Goal: Task Accomplishment & Management: Complete application form

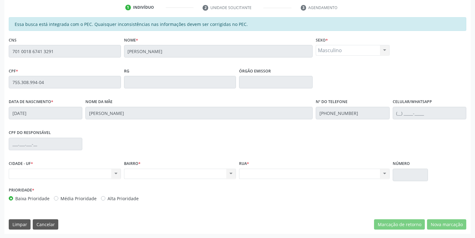
scroll to position [118, 0]
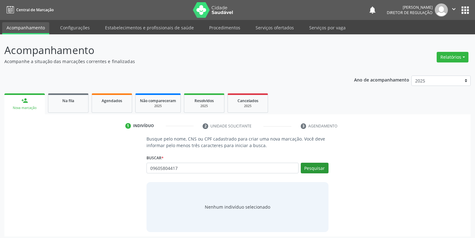
type input "09605804417"
click at [311, 167] on button "Pesquisar" at bounding box center [315, 167] width 28 height 11
click at [212, 201] on div "Nenhum indivíduo selecionado" at bounding box center [238, 207] width 182 height 50
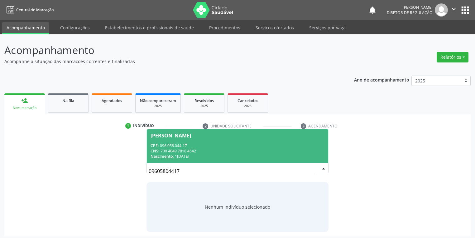
click at [192, 153] on div "CNS: 700 4049 7818 4542" at bounding box center [238, 150] width 174 height 5
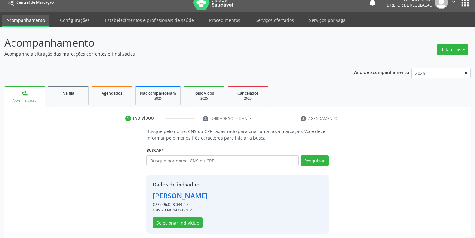
scroll to position [12, 0]
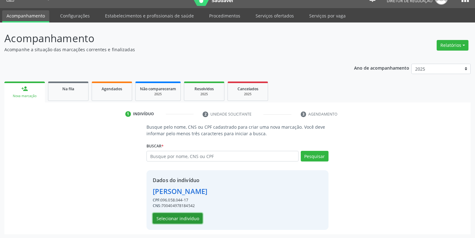
click at [189, 219] on button "Selecionar indivíduo" at bounding box center [178, 218] width 50 height 11
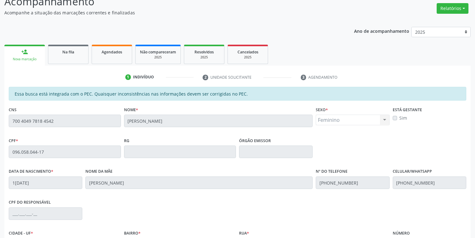
scroll to position [118, 0]
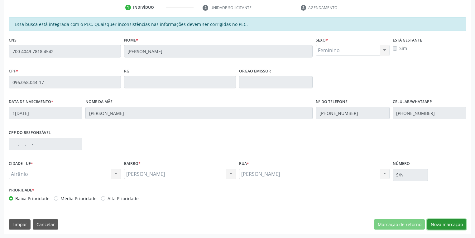
click at [447, 224] on button "Nova marcação" at bounding box center [446, 224] width 39 height 11
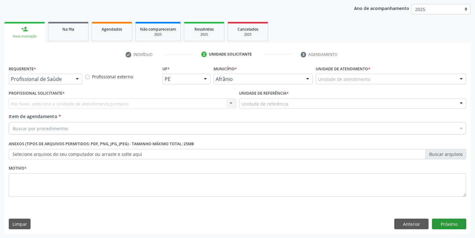
scroll to position [71, 0]
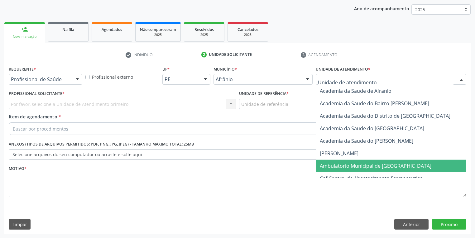
click at [336, 167] on span "Ambulatorio Municipal de [GEOGRAPHIC_DATA]" at bounding box center [376, 165] width 112 height 7
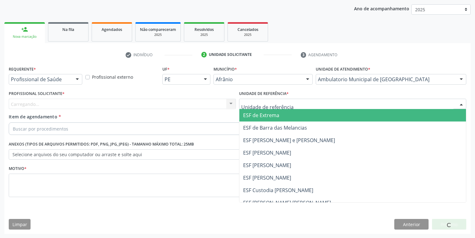
drag, startPoint x: 256, startPoint y: 103, endPoint x: 253, endPoint y: 129, distance: 26.3
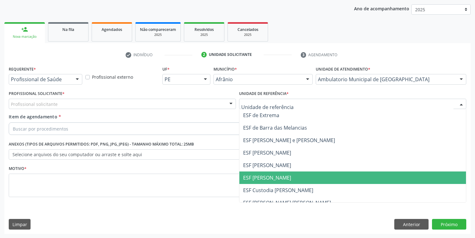
drag, startPoint x: 246, startPoint y: 183, endPoint x: 183, endPoint y: 149, distance: 72.3
click at [246, 182] on span "ESF [PERSON_NAME]" at bounding box center [352, 177] width 227 height 12
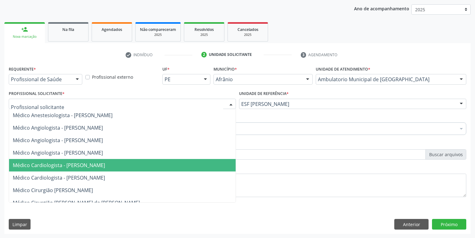
click at [59, 168] on span "Médico Cardiologista - [PERSON_NAME]" at bounding box center [122, 165] width 227 height 12
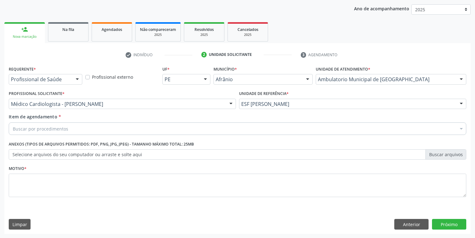
click at [41, 132] on div "Buscar por procedimentos" at bounding box center [238, 128] width 458 height 12
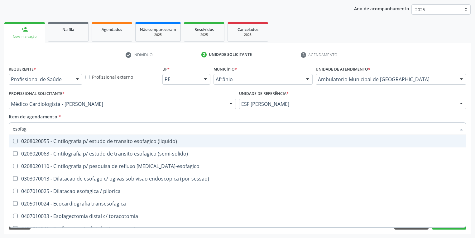
type input "esofa"
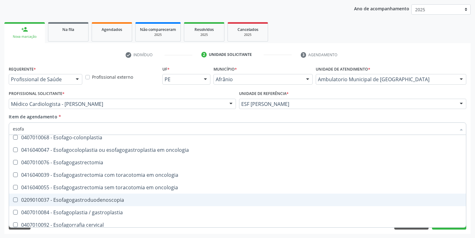
scroll to position [125, 0]
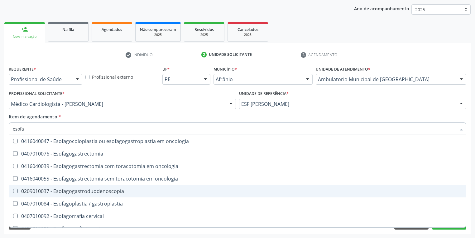
click at [80, 187] on span "0209010037 - Esofagogastroduodenoscopia" at bounding box center [237, 191] width 457 height 12
checkbox Esofagogastroduodenoscopia "true"
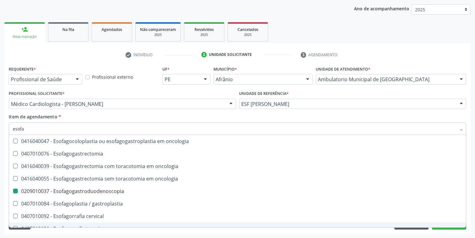
click at [36, 236] on div "Acompanhamento Acompanhe a situação das marcações correntes e finalizadas Relat…" at bounding box center [237, 100] width 475 height 275
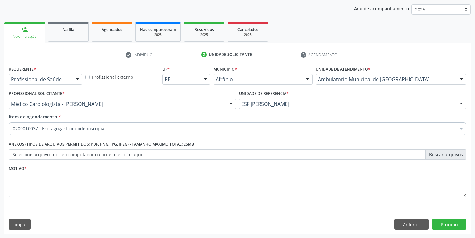
scroll to position [0, 0]
click at [20, 173] on textarea at bounding box center [238, 185] width 458 height 24
type textarea "*"
click at [446, 223] on button "Próximo" at bounding box center [449, 224] width 34 height 11
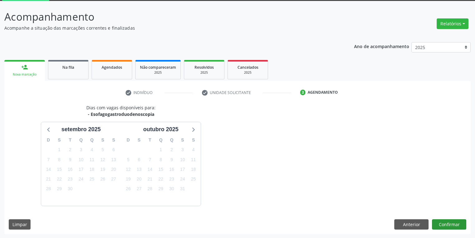
scroll to position [51, 0]
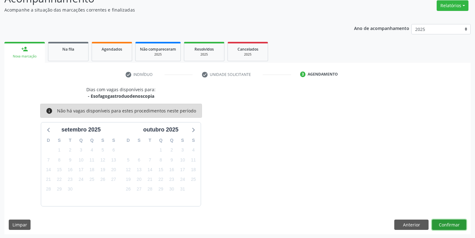
click at [444, 222] on button "Confirmar" at bounding box center [449, 224] width 34 height 11
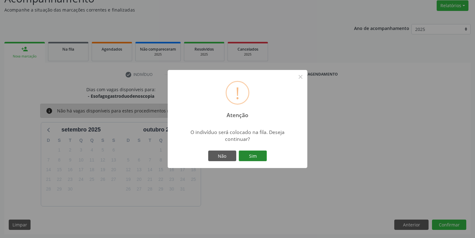
click at [249, 156] on button "Sim" at bounding box center [253, 155] width 28 height 11
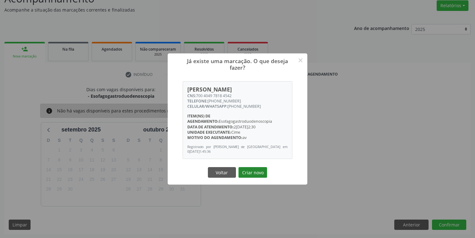
click at [247, 175] on button "Criar novo" at bounding box center [252, 172] width 29 height 11
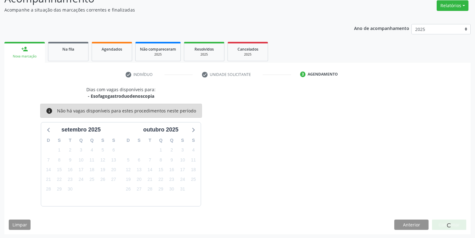
scroll to position [0, 0]
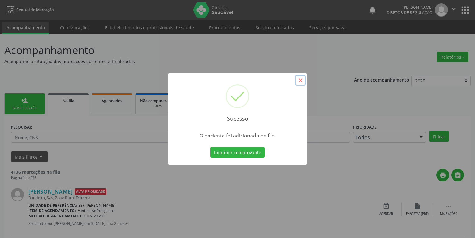
click at [299, 79] on button "×" at bounding box center [300, 80] width 11 height 11
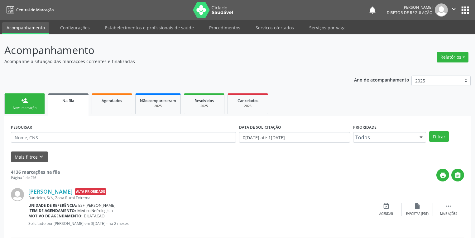
click at [20, 104] on link "person_add Nova marcação" at bounding box center [24, 103] width 41 height 21
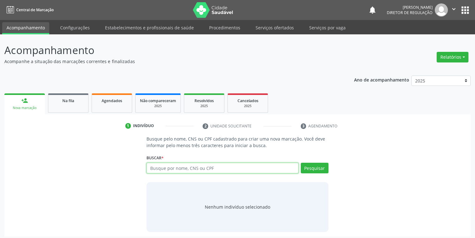
click at [161, 166] on input "text" at bounding box center [223, 167] width 152 height 11
type input "704308541325797"
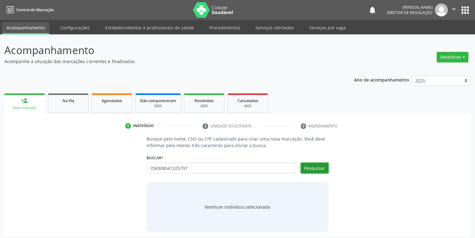
click at [318, 165] on button "Pesquisar" at bounding box center [315, 167] width 28 height 11
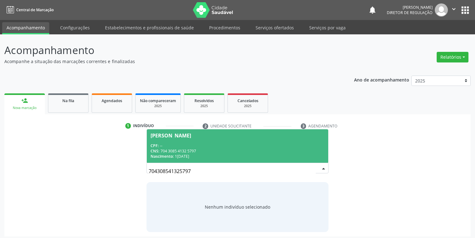
click at [195, 147] on div "CPF: --" at bounding box center [238, 145] width 174 height 5
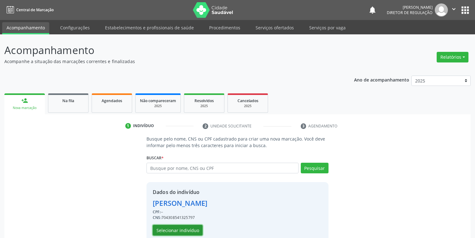
click at [193, 230] on button "Selecionar indivíduo" at bounding box center [178, 229] width 50 height 11
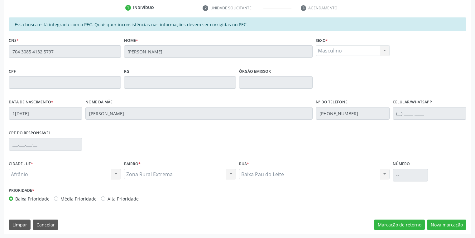
scroll to position [118, 0]
click at [436, 222] on button "Nova marcação" at bounding box center [446, 224] width 39 height 11
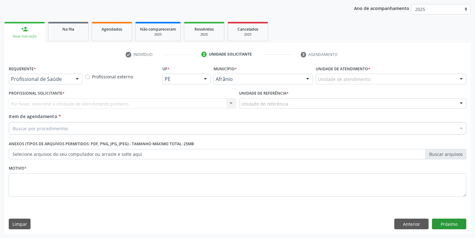
scroll to position [71, 0]
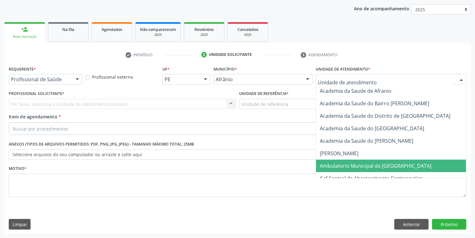
click at [339, 163] on span "Ambulatorio Municipal de [GEOGRAPHIC_DATA]" at bounding box center [376, 165] width 112 height 7
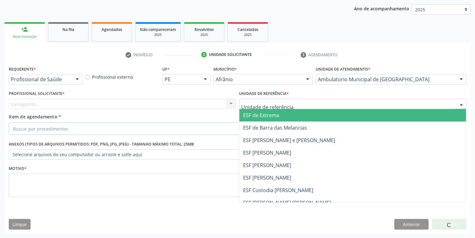
click at [250, 99] on div at bounding box center [352, 104] width 227 height 11
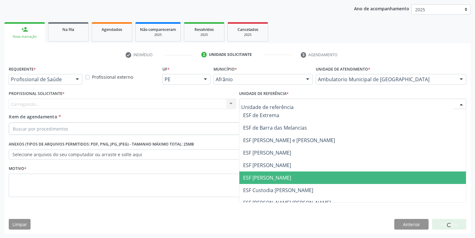
click at [271, 176] on span "ESF [PERSON_NAME]" at bounding box center [267, 177] width 48 height 7
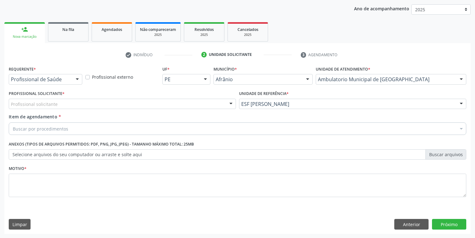
click at [73, 103] on div "Profissional solicitante" at bounding box center [122, 104] width 227 height 11
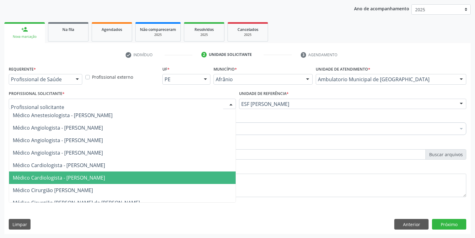
click at [84, 174] on span "Médico Cardiologista - [PERSON_NAME]" at bounding box center [59, 177] width 92 height 7
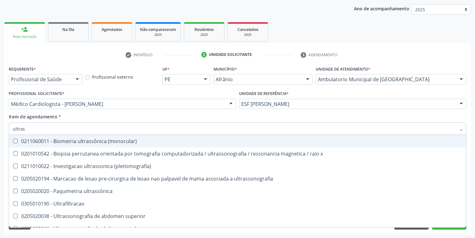
type input "ultrass"
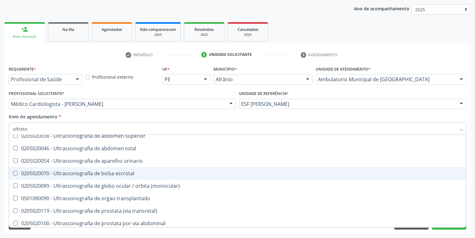
scroll to position [75, 0]
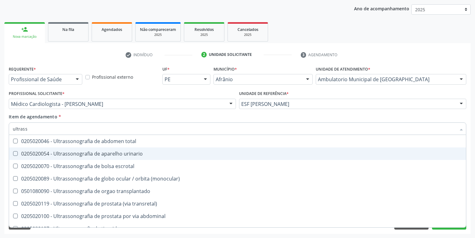
click at [113, 156] on div "0205020054 - Ultrassonografia de aparelho urinario" at bounding box center [238, 153] width 450 height 5
checkbox urinario "true"
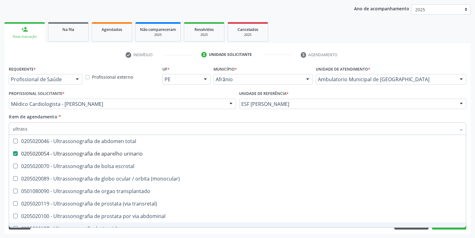
click at [51, 229] on div "Requerente * Profissional de Saúde Profissional de Saúde Paciente Nenhum result…" at bounding box center [237, 148] width 466 height 169
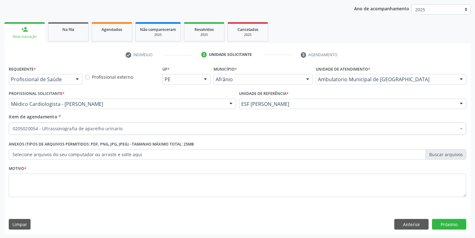
checkbox urinario "true"
checkbox valvar "false"
click at [30, 175] on textarea at bounding box center [238, 185] width 458 height 24
type textarea "*"
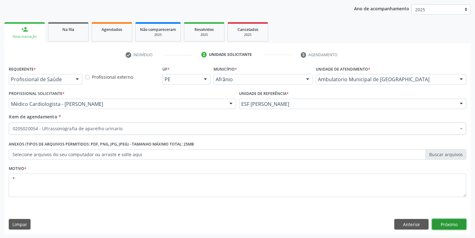
click at [444, 224] on button "Próximo" at bounding box center [449, 224] width 34 height 11
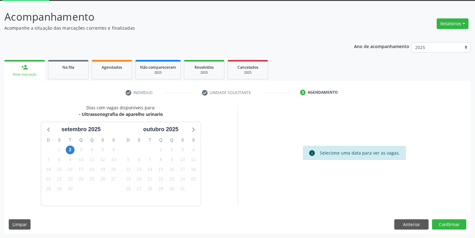
click at [453, 229] on div "Dias com vagas disponíveis para: - Ultrassonografia de aparelho urinario setemb…" at bounding box center [237, 168] width 466 height 129
click at [441, 220] on button "Confirmar" at bounding box center [449, 224] width 34 height 11
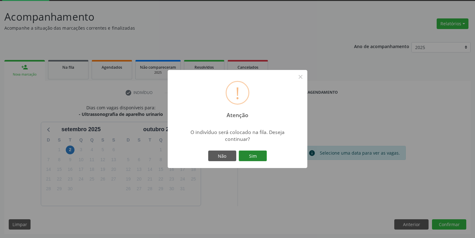
click at [256, 152] on button "Sim" at bounding box center [253, 155] width 28 height 11
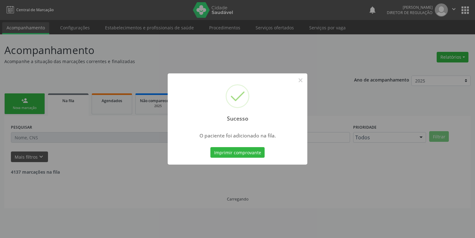
scroll to position [0, 0]
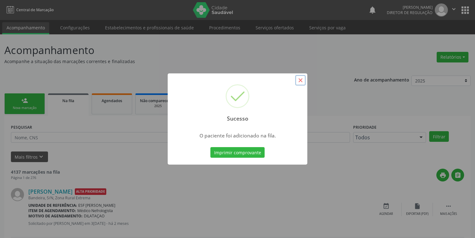
click at [298, 81] on button "×" at bounding box center [300, 80] width 11 height 11
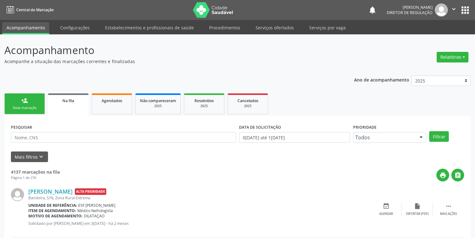
click at [17, 107] on div "Nova marcação" at bounding box center [24, 107] width 31 height 5
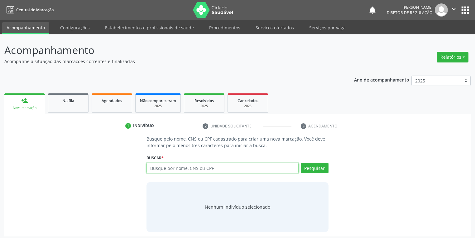
click at [180, 171] on input "text" at bounding box center [223, 167] width 152 height 11
type input "705800444573834"
click at [312, 167] on button "Pesquisar" at bounding box center [315, 167] width 28 height 11
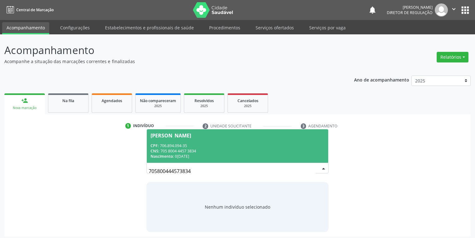
click at [201, 143] on div "CPF: 706.894.094-35" at bounding box center [238, 145] width 174 height 5
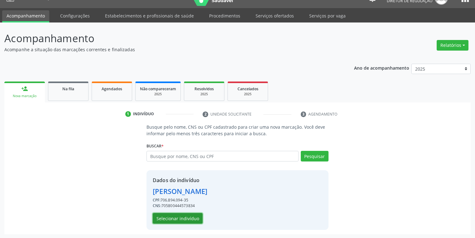
click at [170, 217] on button "Selecionar indivíduo" at bounding box center [178, 218] width 50 height 11
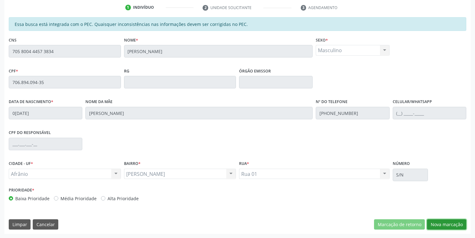
click at [444, 225] on button "Nova marcação" at bounding box center [446, 224] width 39 height 11
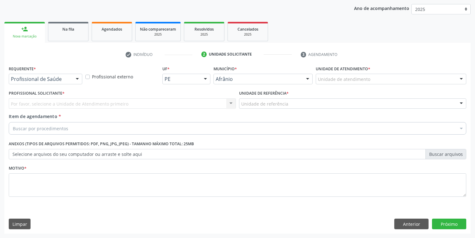
scroll to position [71, 0]
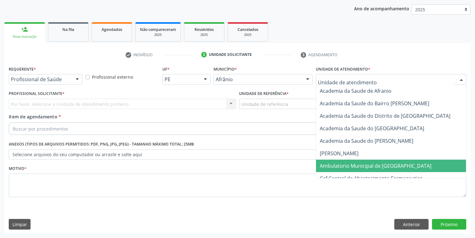
drag, startPoint x: 336, startPoint y: 161, endPoint x: 294, endPoint y: 130, distance: 52.7
click at [336, 160] on span "Ambulatorio Municipal de [GEOGRAPHIC_DATA]" at bounding box center [392, 165] width 152 height 12
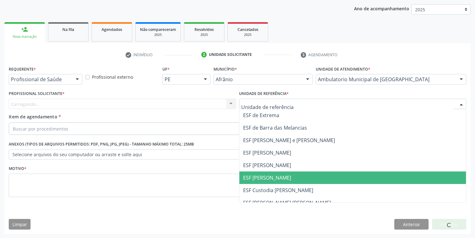
click at [267, 182] on span "ESF [PERSON_NAME]" at bounding box center [352, 177] width 227 height 12
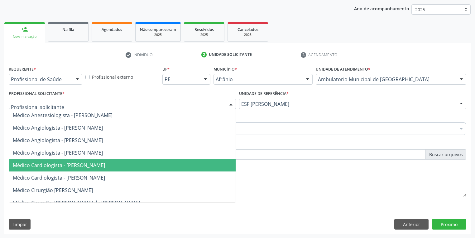
click at [66, 168] on span "Médico Cardiologista - [PERSON_NAME]" at bounding box center [59, 164] width 92 height 7
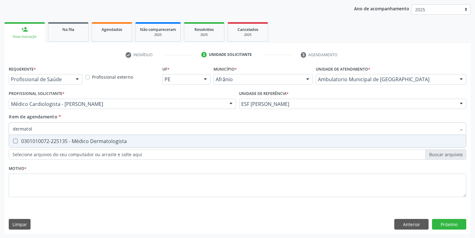
type input "dermatolo"
click at [35, 143] on div "0301010072-225135 - Médico Dermatologista" at bounding box center [238, 140] width 450 height 5
checkbox Dermatologista "true"
click at [31, 179] on div "Requerente * Profissional de Saúde Profissional de Saúde Paciente Nenhum result…" at bounding box center [238, 134] width 458 height 141
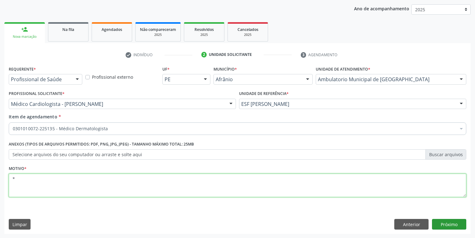
type textarea "*"
click at [438, 224] on button "Próximo" at bounding box center [449, 224] width 34 height 11
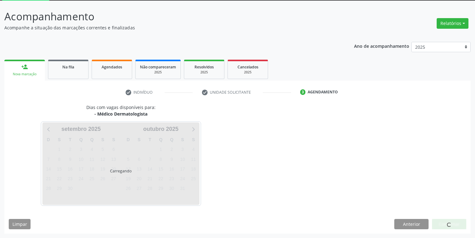
scroll to position [33, 0]
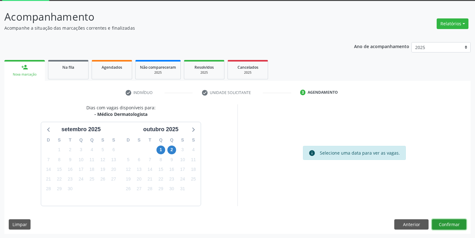
click at [443, 222] on button "Confirmar" at bounding box center [449, 224] width 34 height 11
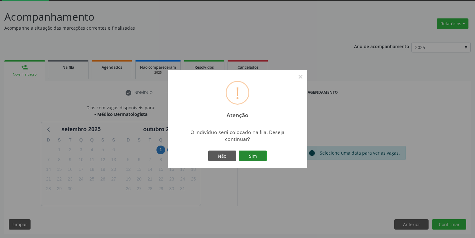
click at [254, 155] on button "Sim" at bounding box center [253, 155] width 28 height 11
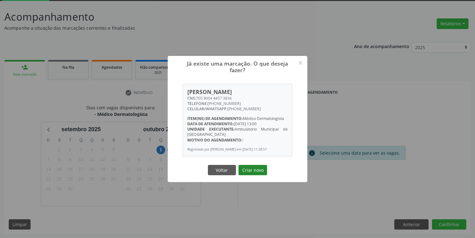
click at [254, 174] on button "Criar novo" at bounding box center [252, 170] width 29 height 11
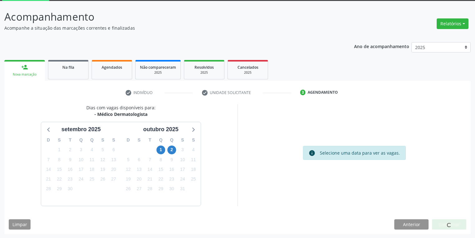
scroll to position [0, 0]
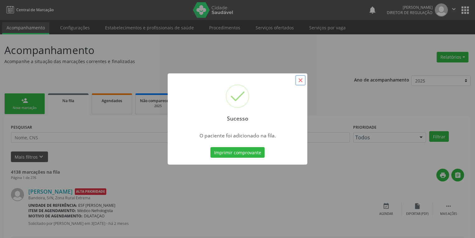
click at [297, 80] on button "×" at bounding box center [300, 80] width 11 height 11
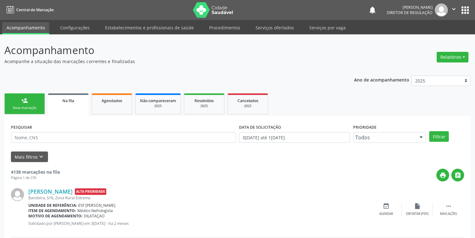
click at [25, 106] on div "Nova marcação" at bounding box center [24, 107] width 31 height 5
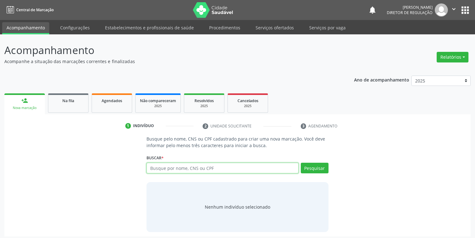
click at [158, 167] on input "text" at bounding box center [223, 167] width 152 height 11
type input "700004598947904"
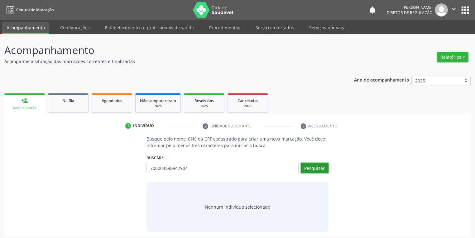
click at [310, 168] on button "Pesquisar" at bounding box center [315, 167] width 28 height 11
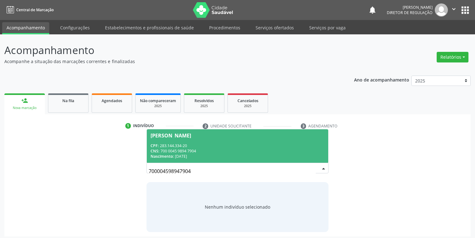
click at [186, 147] on div "CPF: 283.144.334-20" at bounding box center [238, 145] width 174 height 5
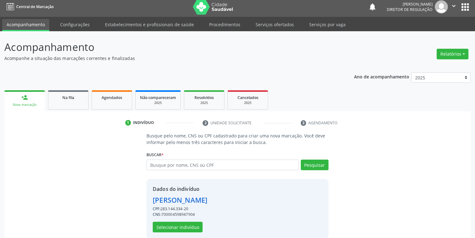
scroll to position [12, 0]
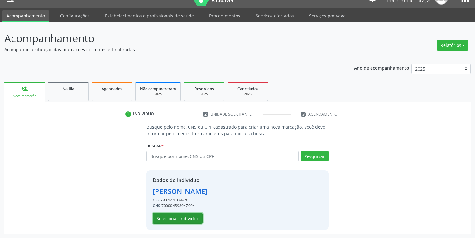
click at [176, 218] on button "Selecionar indivíduo" at bounding box center [178, 218] width 50 height 11
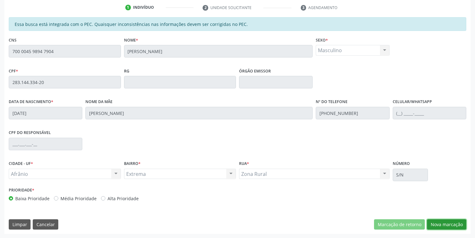
click at [437, 226] on button "Nova marcação" at bounding box center [446, 224] width 39 height 11
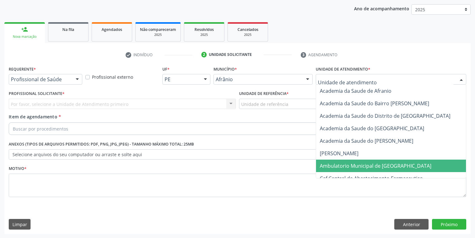
click at [335, 165] on span "Ambulatorio Municipal de [GEOGRAPHIC_DATA]" at bounding box center [376, 165] width 112 height 7
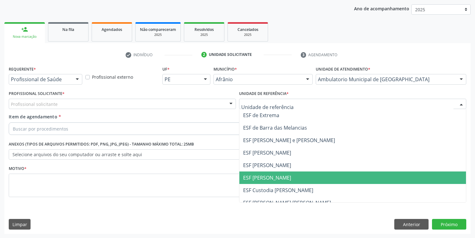
drag, startPoint x: 267, startPoint y: 177, endPoint x: 140, endPoint y: 149, distance: 130.3
click at [266, 176] on span "ESF [PERSON_NAME]" at bounding box center [267, 177] width 48 height 7
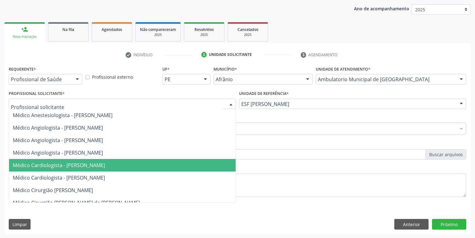
click at [42, 163] on span "Médico Cardiologista - [PERSON_NAME]" at bounding box center [59, 164] width 92 height 7
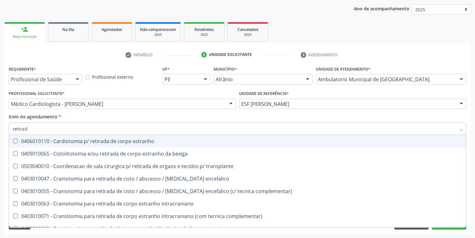
type input "retirada"
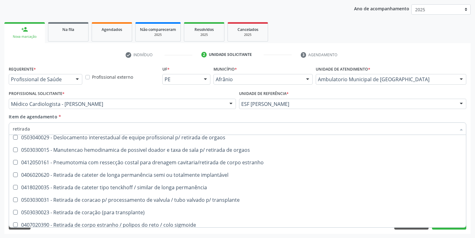
scroll to position [224, 0]
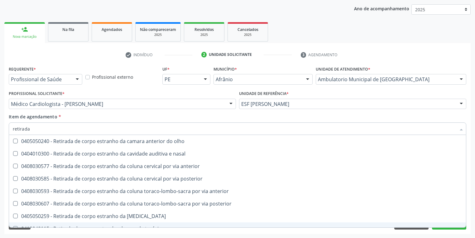
click at [90, 229] on div "Requerente * Profissional de Saúde Profissional de Saúde Paciente Nenhum result…" at bounding box center [237, 148] width 466 height 169
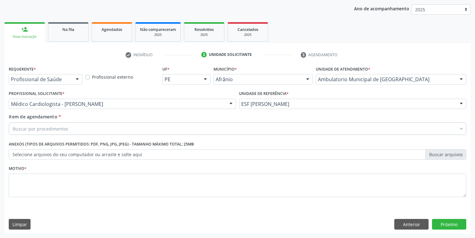
scroll to position [0, 0]
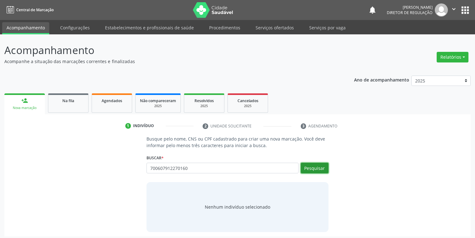
click at [306, 169] on button "Pesquisar" at bounding box center [315, 167] width 28 height 11
click at [195, 169] on input "700607912270160" at bounding box center [223, 167] width 152 height 11
type input "70060791227016"
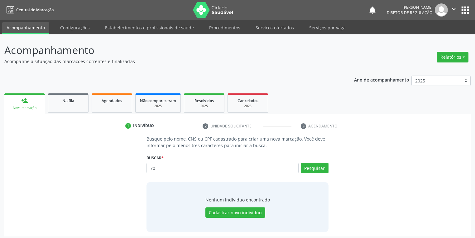
type input "7"
type input "jenivaldo da silva"
click at [241, 212] on button "Cadastrar novo indivíduo" at bounding box center [235, 212] width 60 height 11
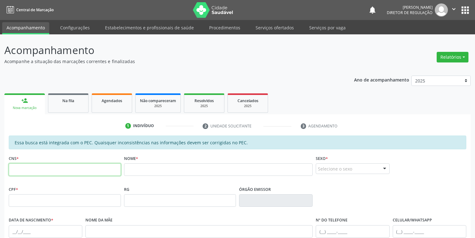
click at [71, 170] on input "text" at bounding box center [65, 169] width 112 height 12
type input "700 6079 1227 0160"
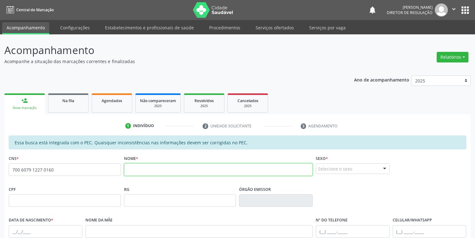
click at [152, 168] on input "text" at bounding box center [218, 169] width 189 height 12
type input "g"
type input "jenivaldo da silva santos"
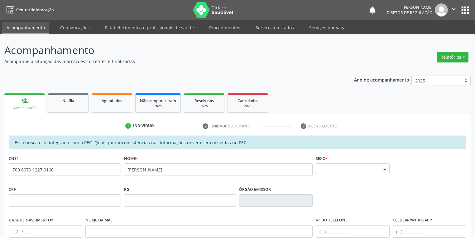
click at [330, 168] on div "Selecione o sexo" at bounding box center [353, 168] width 74 height 11
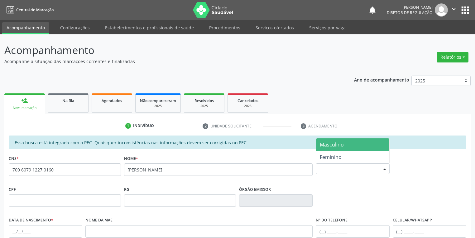
click at [331, 146] on span "Masculino" at bounding box center [332, 144] width 24 height 7
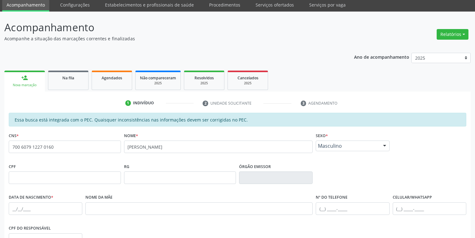
scroll to position [118, 0]
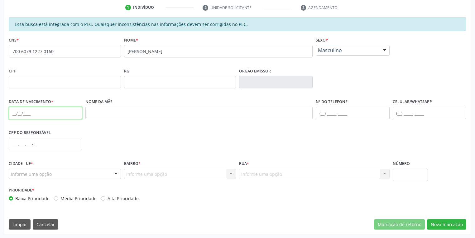
click at [15, 113] on input "text" at bounding box center [46, 113] width 74 height 12
type input "15[DATE]"
click at [58, 172] on div "Informe uma opção" at bounding box center [65, 173] width 112 height 11
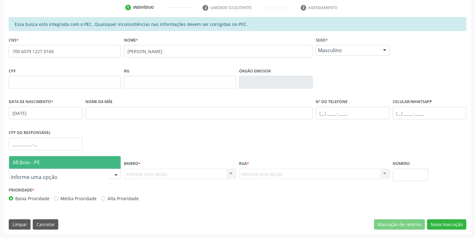
click at [57, 160] on span "Afrânio - PE" at bounding box center [65, 162] width 112 height 12
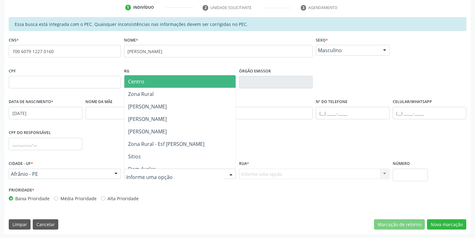
click at [129, 168] on div at bounding box center [180, 173] width 112 height 11
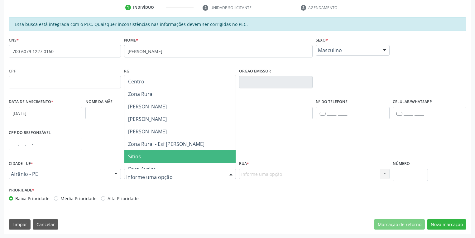
click at [137, 158] on span "Sitios" at bounding box center [134, 156] width 13 height 7
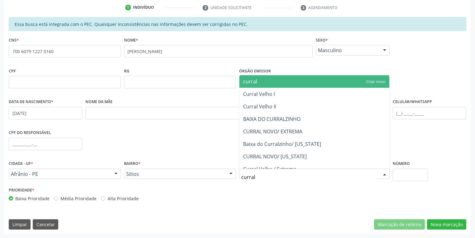
type input "curral"
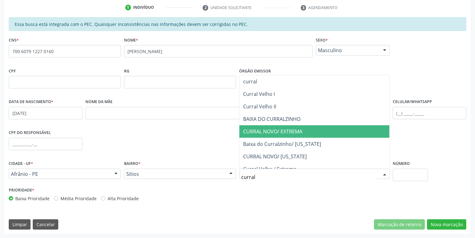
click at [283, 130] on span "CURRAL NOVO/ EXTREMA" at bounding box center [272, 131] width 59 height 7
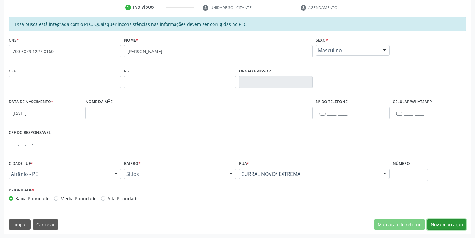
click at [433, 222] on button "Nova marcação" at bounding box center [446, 224] width 39 height 11
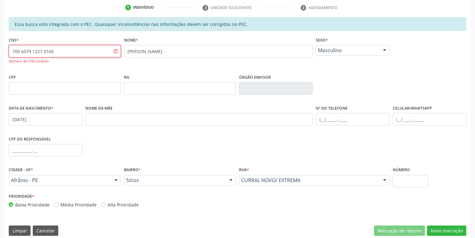
click at [59, 54] on input "700 6079 1227 0160" at bounding box center [65, 51] width 112 height 12
type input "7"
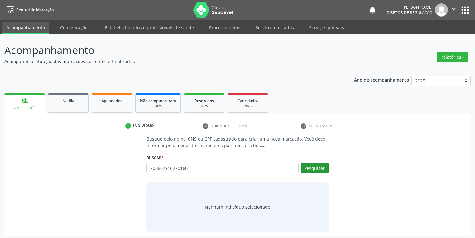
type input "700607916270160"
click at [314, 166] on button "Pesquisar" at bounding box center [315, 167] width 28 height 11
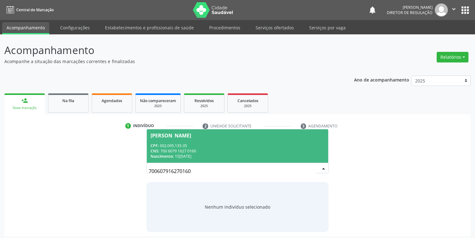
click at [205, 138] on span "[PERSON_NAME] CPF: 002.095.135-35 CNS: 700 6079 1627 0160 Nascimento: 15[DATE]" at bounding box center [237, 145] width 181 height 33
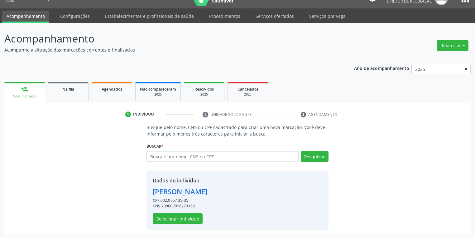
scroll to position [12, 0]
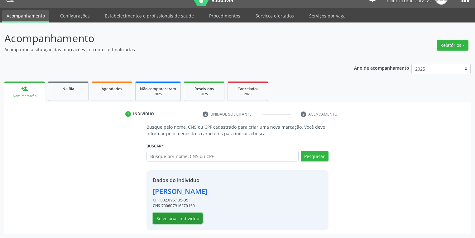
click at [158, 217] on button "Selecionar indivíduo" at bounding box center [178, 218] width 50 height 11
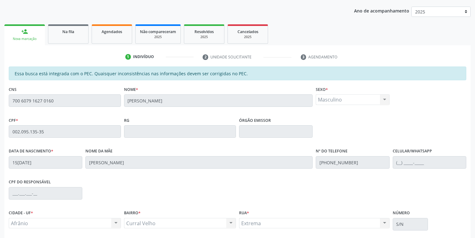
scroll to position [118, 0]
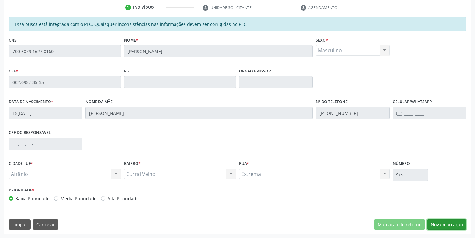
click at [440, 226] on button "Nova marcação" at bounding box center [446, 224] width 39 height 11
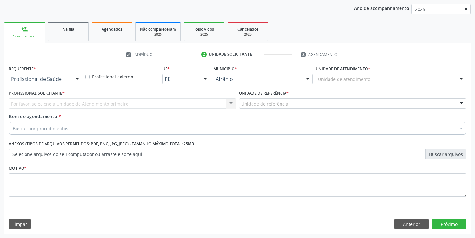
scroll to position [71, 0]
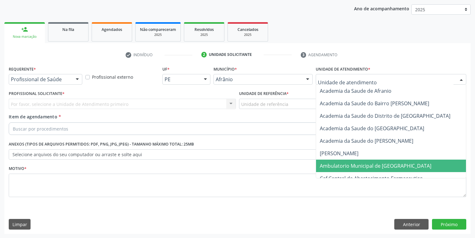
click at [334, 165] on span "Ambulatorio Municipal de [GEOGRAPHIC_DATA]" at bounding box center [376, 165] width 112 height 7
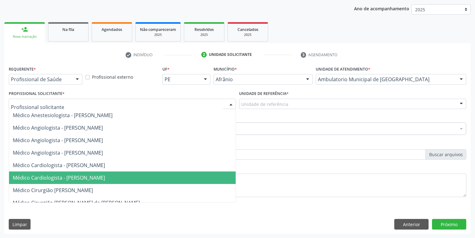
click at [80, 173] on span "Médico Cardiologista - [PERSON_NAME]" at bounding box center [122, 177] width 227 height 12
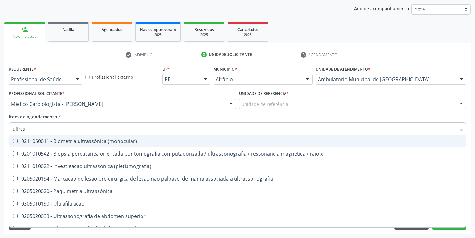
type input "ultrass"
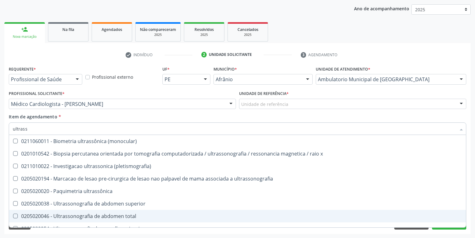
click at [66, 214] on div "0205020046 - Ultrassonografia de abdomen total" at bounding box center [238, 215] width 450 height 5
checkbox total "true"
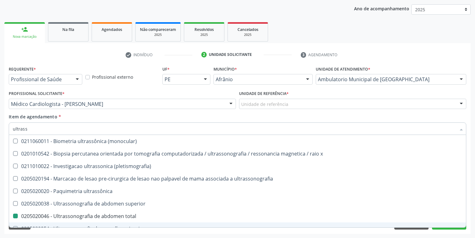
click at [133, 233] on div "Requerente * Profissional de Saúde Profissional de Saúde Paciente Nenhum result…" at bounding box center [237, 148] width 466 height 169
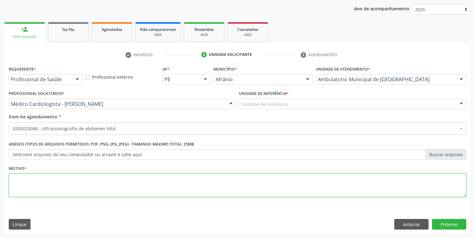
click at [48, 187] on textarea at bounding box center [238, 185] width 458 height 24
type textarea "*"
click at [438, 222] on button "Próximo" at bounding box center [449, 224] width 34 height 11
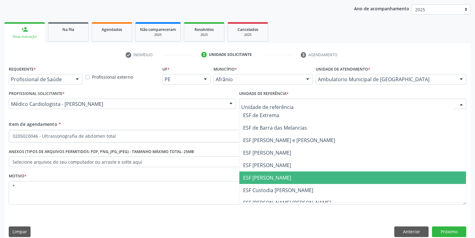
click at [268, 182] on span "ESF [PERSON_NAME]" at bounding box center [352, 177] width 227 height 12
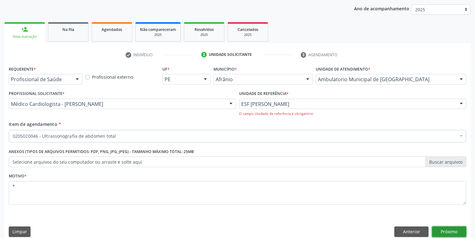
click at [437, 230] on button "Próximo" at bounding box center [449, 231] width 34 height 11
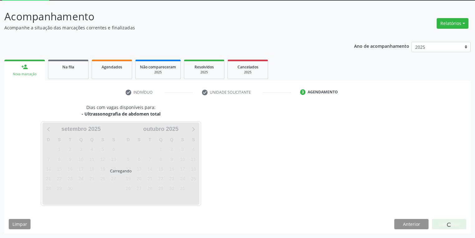
scroll to position [33, 0]
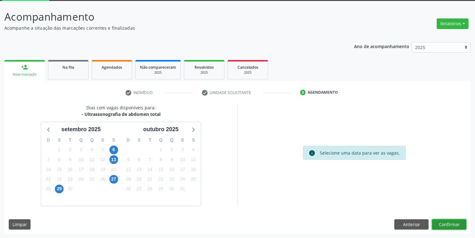
click at [436, 222] on button "Confirmar" at bounding box center [449, 224] width 34 height 11
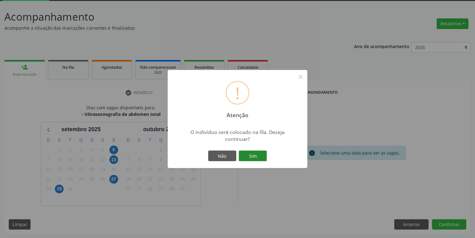
click at [259, 153] on button "Sim" at bounding box center [253, 155] width 28 height 11
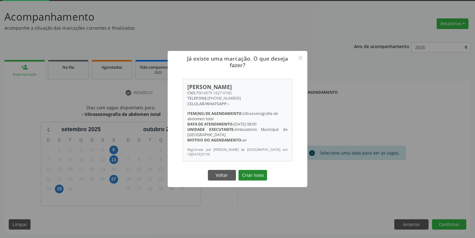
click at [253, 176] on button "Criar novo" at bounding box center [252, 175] width 29 height 11
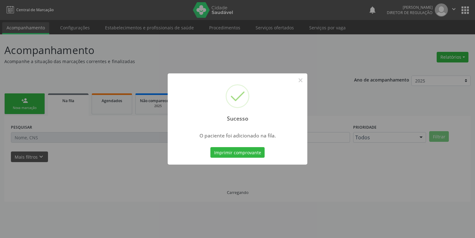
scroll to position [0, 0]
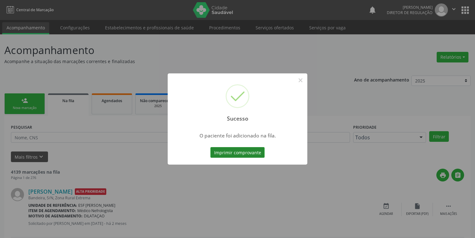
click at [242, 149] on button "Imprimir comprovante" at bounding box center [237, 152] width 54 height 11
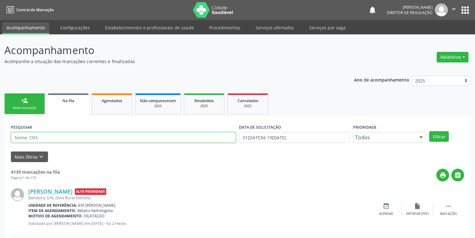
click at [56, 138] on input "text" at bounding box center [123, 137] width 225 height 11
drag, startPoint x: 65, startPoint y: 106, endPoint x: 50, endPoint y: 103, distance: 15.5
click at [65, 106] on link "Na fila" at bounding box center [68, 104] width 41 height 22
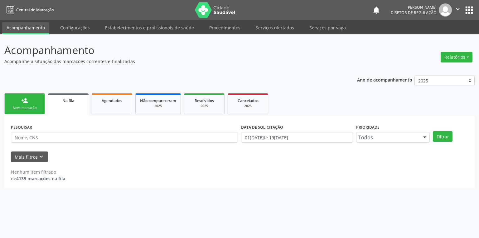
click at [29, 106] on div "Nova marcação" at bounding box center [24, 107] width 31 height 5
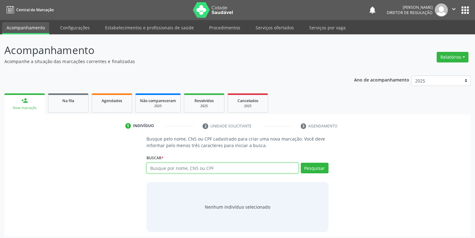
click at [154, 168] on input "text" at bounding box center [223, 167] width 152 height 11
type input "700607916270160"
click at [312, 168] on button "Pesquisar" at bounding box center [315, 167] width 28 height 11
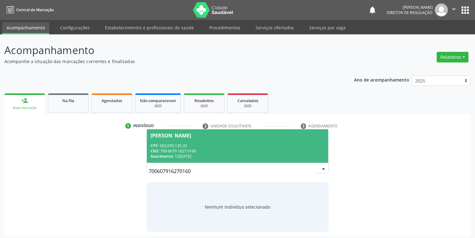
click at [210, 147] on div "CPF: 002.095.135-35" at bounding box center [238, 145] width 174 height 5
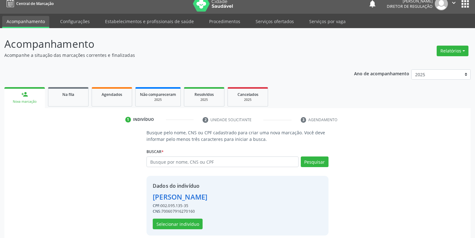
scroll to position [12, 0]
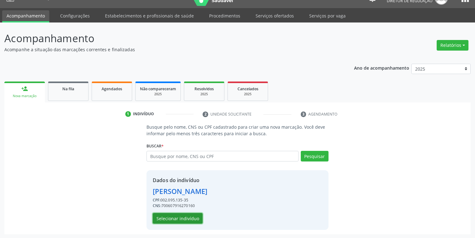
click at [190, 214] on button "Selecionar indivíduo" at bounding box center [178, 218] width 50 height 11
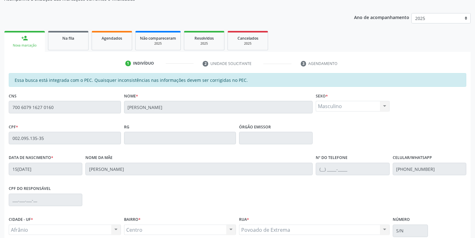
scroll to position [118, 0]
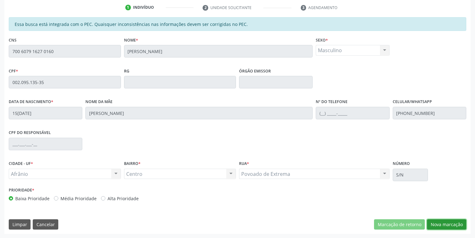
click at [443, 224] on button "Nova marcação" at bounding box center [446, 224] width 39 height 11
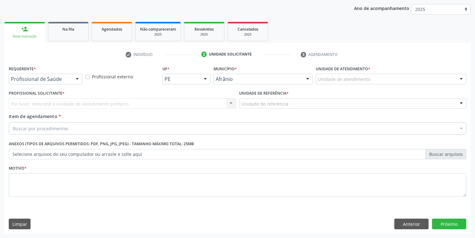
scroll to position [71, 0]
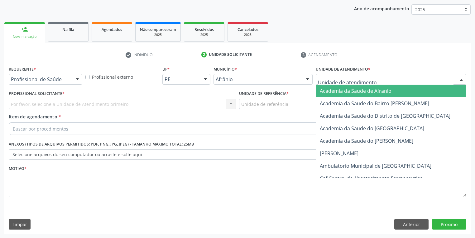
drag, startPoint x: 329, startPoint y: 78, endPoint x: 329, endPoint y: 135, distance: 57.7
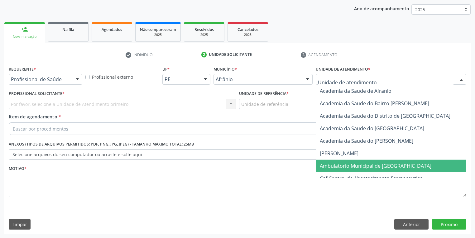
click at [330, 165] on span "Ambulatorio Municipal de [GEOGRAPHIC_DATA]" at bounding box center [376, 165] width 112 height 7
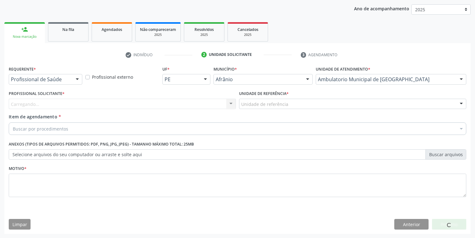
drag, startPoint x: 259, startPoint y: 104, endPoint x: 259, endPoint y: 136, distance: 32.1
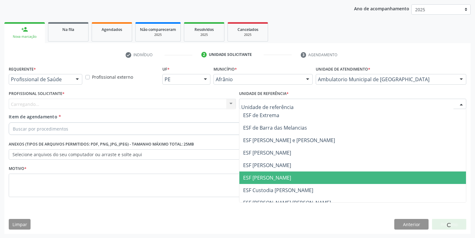
click at [259, 171] on span "ESF [PERSON_NAME]" at bounding box center [352, 177] width 227 height 12
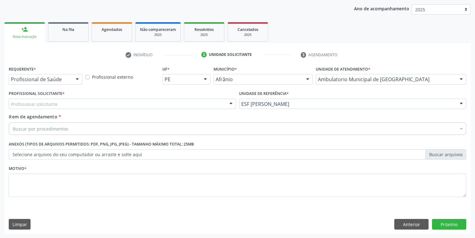
drag, startPoint x: 34, startPoint y: 104, endPoint x: 33, endPoint y: 114, distance: 9.7
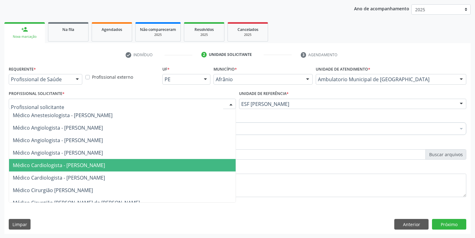
click at [54, 162] on span "Médico Cardiologista - Alysson Rodrigo Ferreira Cavalcanti" at bounding box center [59, 164] width 92 height 7
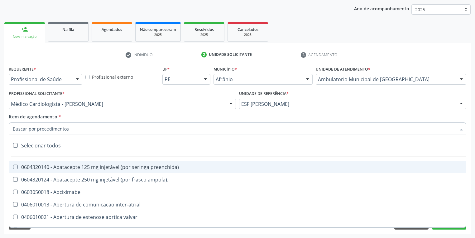
type input "h"
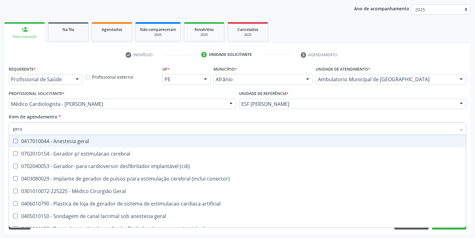
type input "geral"
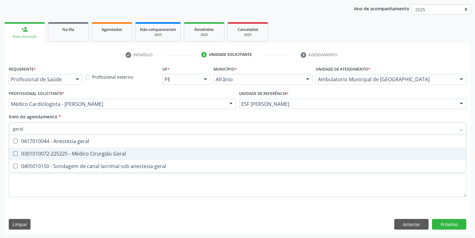
click at [42, 155] on div "0301010072-225225 - Médico Cirurgião Geral" at bounding box center [238, 153] width 450 height 5
checkbox Geral "true"
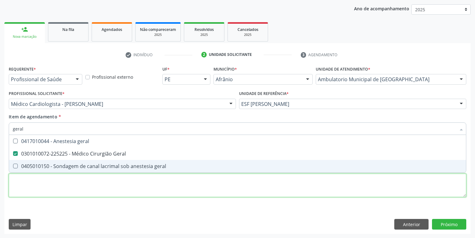
click at [33, 181] on div "Requerente * Profissional de Saúde Profissional de Saúde Paciente Nenhum result…" at bounding box center [238, 134] width 458 height 141
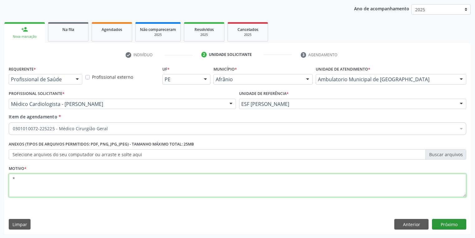
type textarea "*"
click at [443, 228] on button "Próximo" at bounding box center [449, 224] width 34 height 11
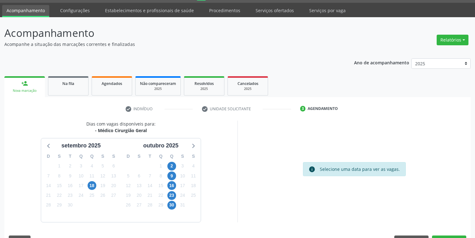
scroll to position [33, 0]
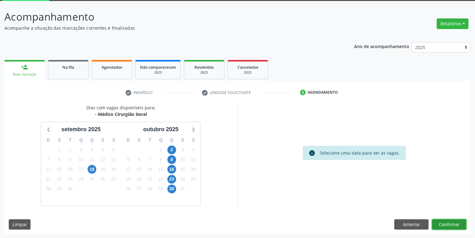
click at [443, 222] on button "Confirmar" at bounding box center [449, 224] width 34 height 11
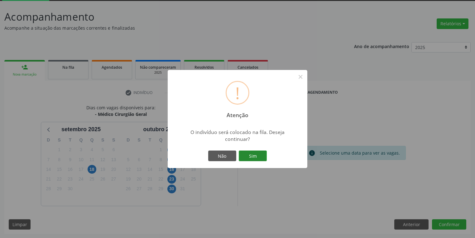
click at [258, 152] on button "Sim" at bounding box center [253, 155] width 28 height 11
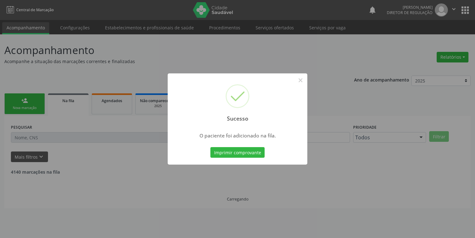
scroll to position [0, 0]
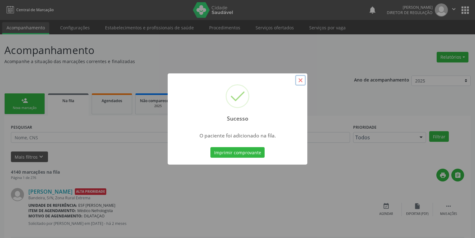
click at [301, 79] on button "×" at bounding box center [300, 80] width 11 height 11
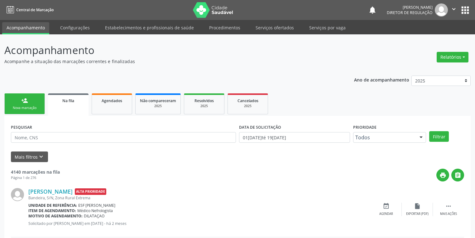
click at [39, 100] on link "person_add Nova marcação" at bounding box center [24, 103] width 41 height 21
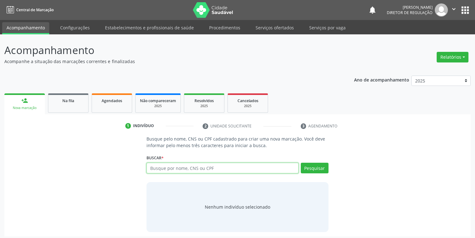
click at [162, 167] on input "text" at bounding box center [223, 167] width 152 height 11
type input "708703158547590"
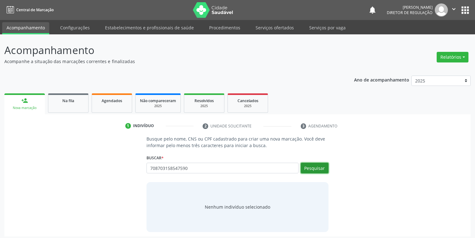
click at [315, 167] on button "Pesquisar" at bounding box center [315, 167] width 28 height 11
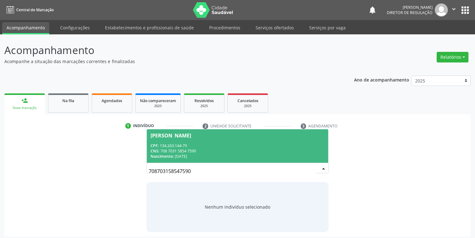
click at [194, 141] on span "Fernanda Manuela Nunes Marques CPF: 134.263.144-79 CNS: 708 7031 5854 7590 Nasc…" at bounding box center [237, 145] width 181 height 33
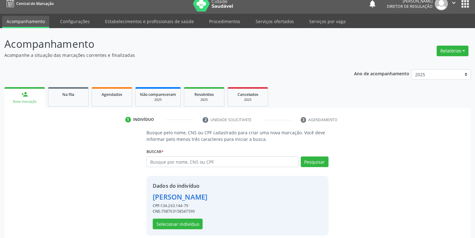
scroll to position [12, 0]
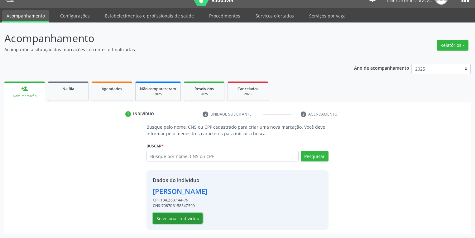
click at [194, 217] on button "Selecionar indivíduo" at bounding box center [178, 218] width 50 height 11
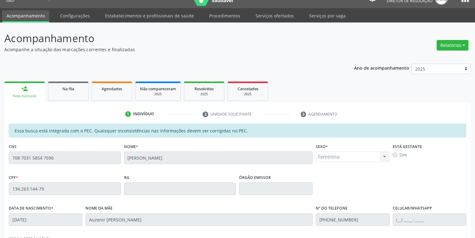
scroll to position [118, 0]
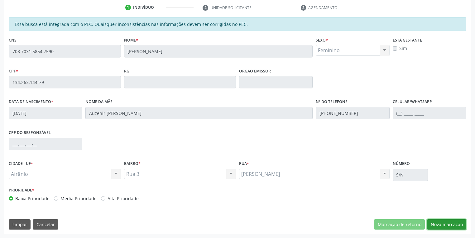
click at [442, 222] on button "Nova marcação" at bounding box center [446, 224] width 39 height 11
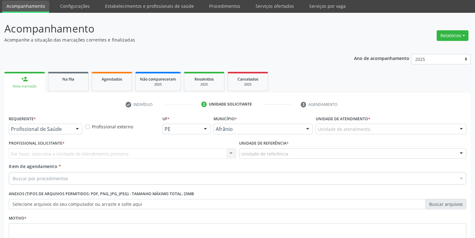
scroll to position [21, 0]
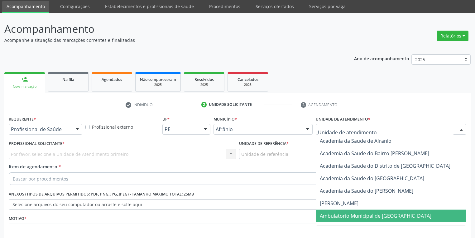
click at [327, 213] on span "Ambulatorio Municipal de [GEOGRAPHIC_DATA]" at bounding box center [376, 215] width 112 height 7
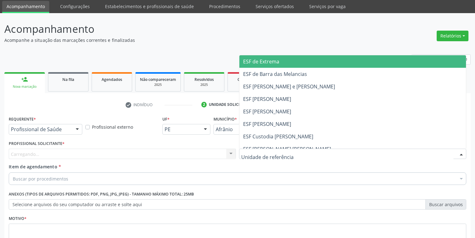
drag, startPoint x: 245, startPoint y: 152, endPoint x: 260, endPoint y: 189, distance: 39.2
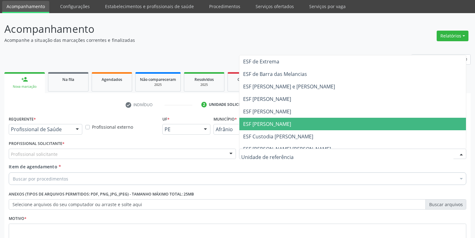
click at [258, 127] on span "ESF [PERSON_NAME]" at bounding box center [352, 124] width 227 height 12
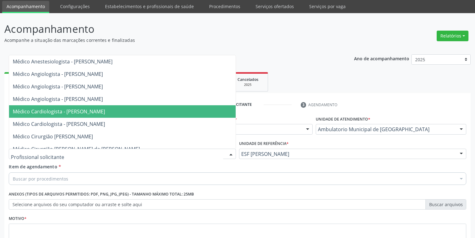
click at [69, 117] on span "Médico Cardiologista - Alysson Rodrigo Ferreira Cavalcanti" at bounding box center [122, 111] width 227 height 12
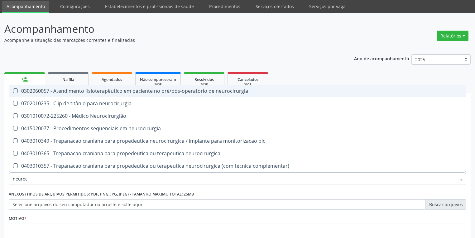
scroll to position [0, 0]
type input "neurocir"
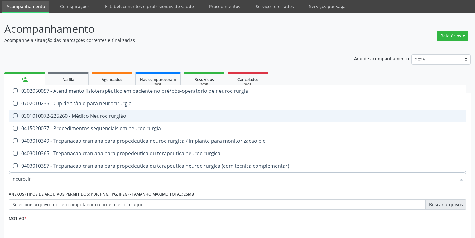
click at [32, 117] on div "0301010072-225260 - Médico Neurocirurgião" at bounding box center [238, 115] width 450 height 5
checkbox Neurocirurgião "true"
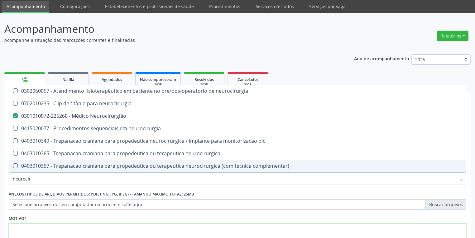
click at [26, 226] on textarea at bounding box center [238, 235] width 458 height 24
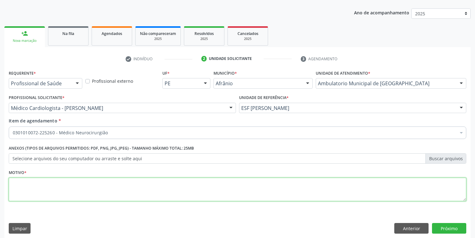
scroll to position [71, 0]
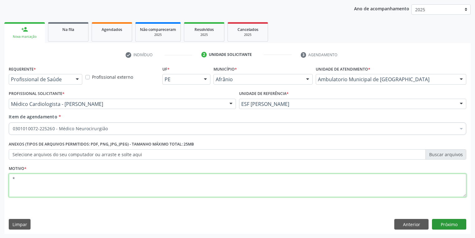
type textarea "*"
click at [444, 226] on button "Próximo" at bounding box center [449, 224] width 34 height 11
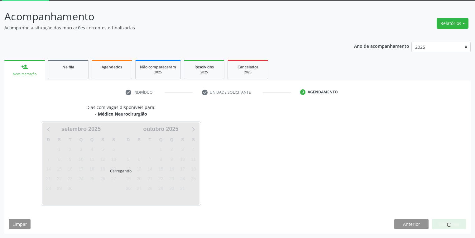
scroll to position [33, 0]
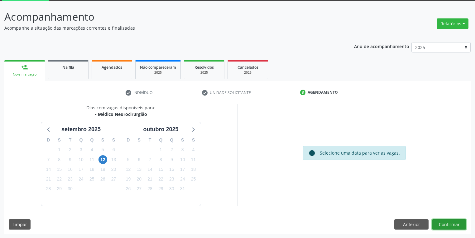
click at [437, 225] on button "Confirmar" at bounding box center [449, 224] width 34 height 11
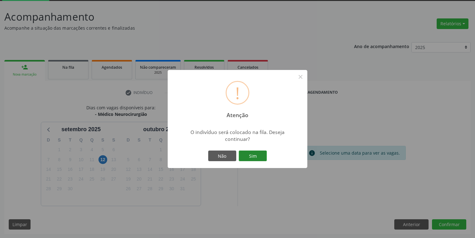
click at [258, 155] on button "Sim" at bounding box center [253, 155] width 28 height 11
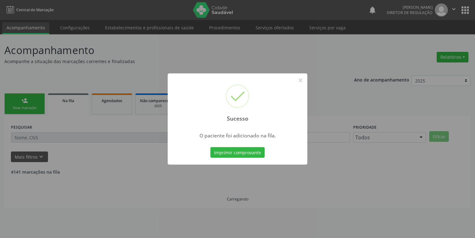
scroll to position [0, 0]
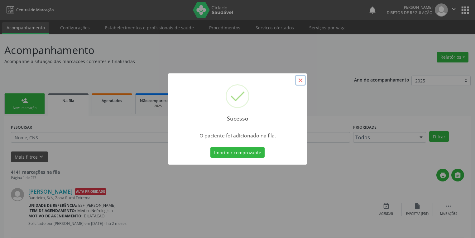
click at [301, 82] on button "×" at bounding box center [300, 80] width 11 height 11
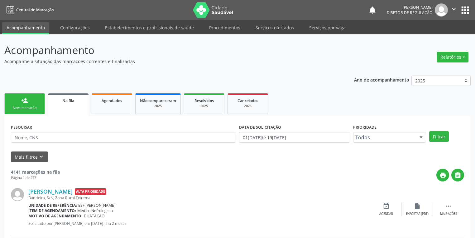
click at [34, 106] on div "Nova marcação" at bounding box center [24, 107] width 31 height 5
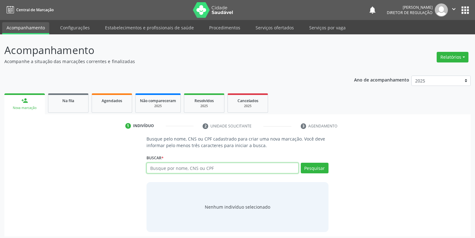
click at [170, 168] on input "text" at bounding box center [223, 167] width 152 height 11
type input "75530899404"
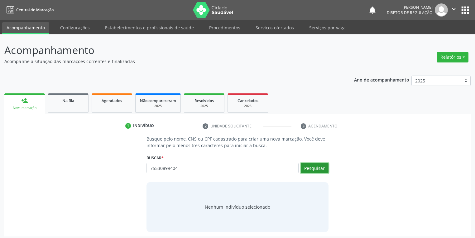
click at [307, 168] on button "Pesquisar" at bounding box center [315, 167] width 28 height 11
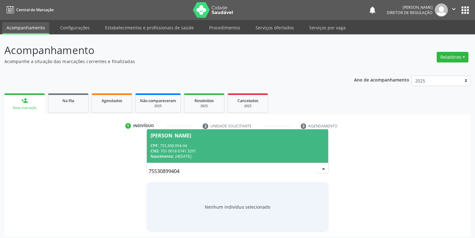
click at [188, 145] on div "CPF: 755.308.994-04" at bounding box center [238, 145] width 174 height 5
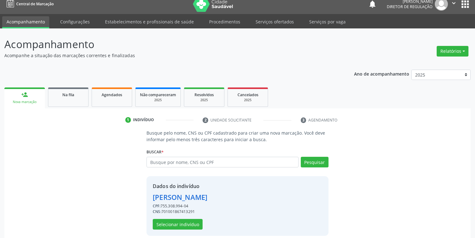
scroll to position [12, 0]
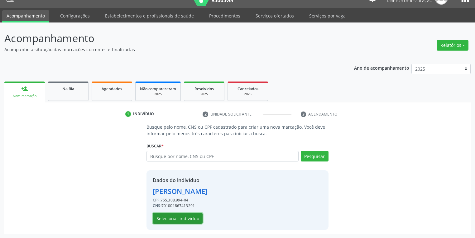
click at [180, 214] on button "Selecionar indivíduo" at bounding box center [178, 218] width 50 height 11
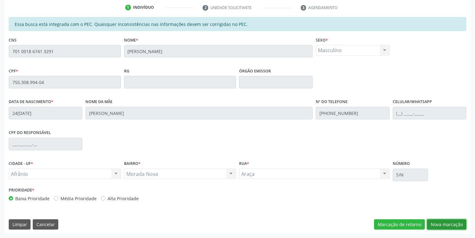
click at [440, 223] on button "Nova marcação" at bounding box center [446, 224] width 39 height 11
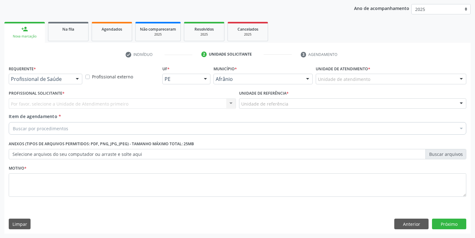
scroll to position [71, 0]
drag, startPoint x: 333, startPoint y: 80, endPoint x: 333, endPoint y: 96, distance: 15.9
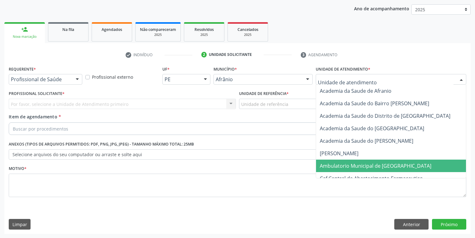
click at [334, 164] on span "Ambulatorio Municipal de [GEOGRAPHIC_DATA]" at bounding box center [376, 165] width 112 height 7
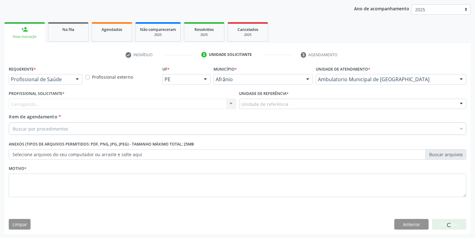
click at [256, 108] on div "Unidade de referência" at bounding box center [352, 104] width 227 height 11
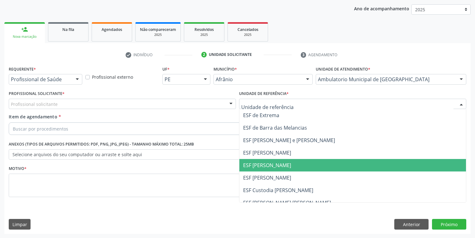
click at [257, 167] on span "ESF [PERSON_NAME]" at bounding box center [267, 164] width 48 height 7
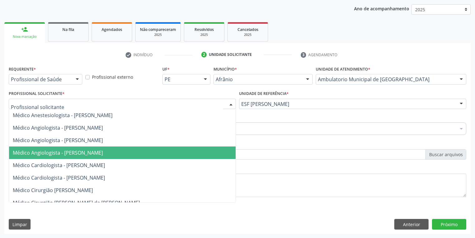
click at [55, 152] on span "Médico Angiologista - Suyenne Gomes de Araujo Freire" at bounding box center [58, 152] width 90 height 7
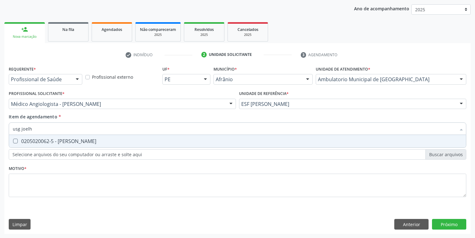
type input "usg joelho"
click at [17, 146] on span "0205020062-5 - Usg Joelho" at bounding box center [237, 141] width 457 height 12
checkbox Joelho "true"
click at [38, 188] on div "Requerente * Profissional de Saúde Profissional de Saúde Paciente Nenhum result…" at bounding box center [238, 134] width 458 height 141
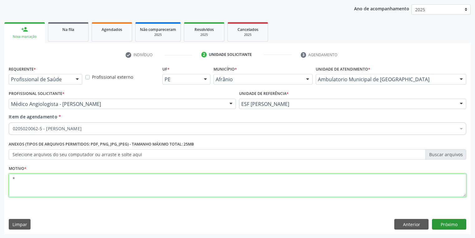
type textarea "*"
click at [448, 225] on button "Próximo" at bounding box center [449, 224] width 34 height 11
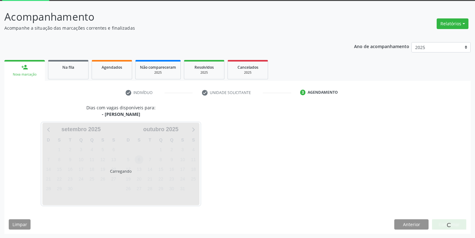
scroll to position [51, 0]
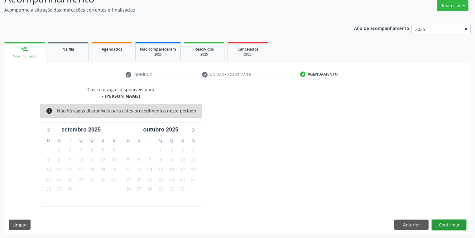
click at [445, 220] on button "Confirmar" at bounding box center [449, 224] width 34 height 11
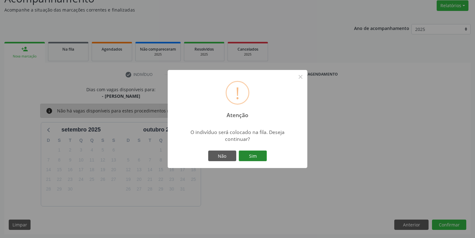
click at [259, 156] on button "Sim" at bounding box center [253, 155] width 28 height 11
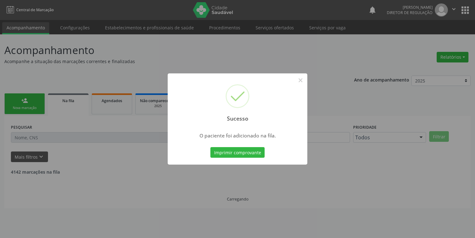
scroll to position [0, 0]
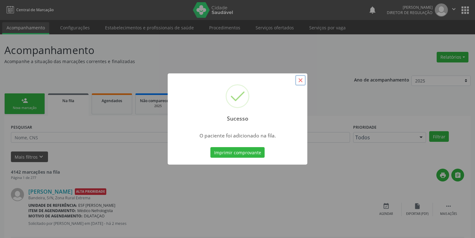
click at [303, 81] on button "×" at bounding box center [300, 80] width 11 height 11
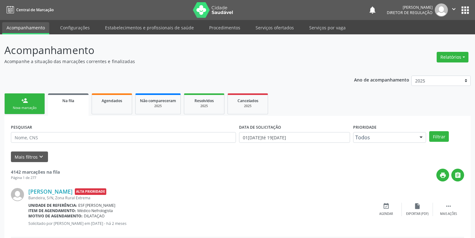
click at [26, 101] on div "person_add" at bounding box center [24, 100] width 7 height 7
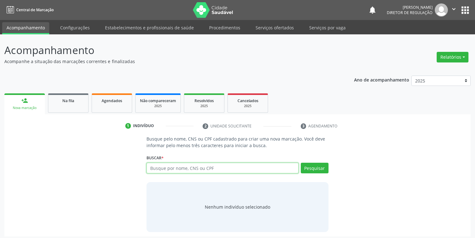
click at [159, 168] on input "text" at bounding box center [223, 167] width 152 height 11
type input "700607941864265"
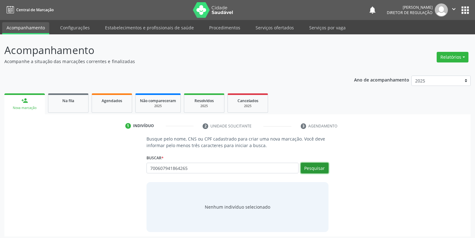
click at [309, 164] on button "Pesquisar" at bounding box center [315, 167] width 28 height 11
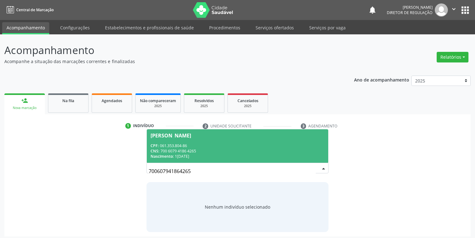
click at [176, 146] on div "CPF: 061.353.804-86" at bounding box center [238, 145] width 174 height 5
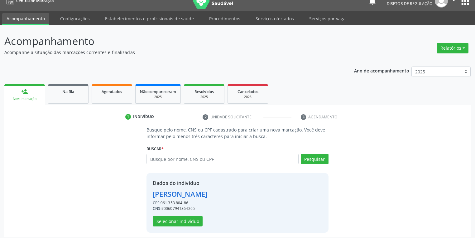
scroll to position [12, 0]
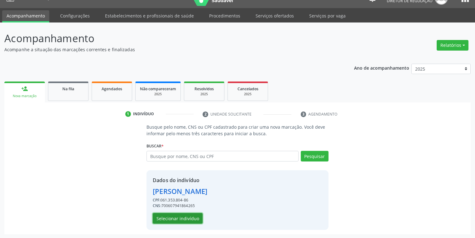
click at [184, 214] on button "Selecionar indivíduo" at bounding box center [178, 218] width 50 height 11
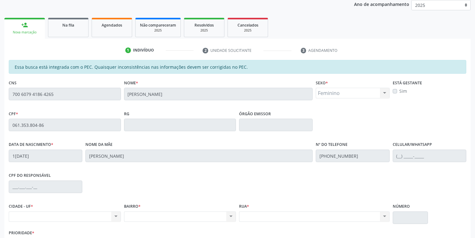
scroll to position [118, 0]
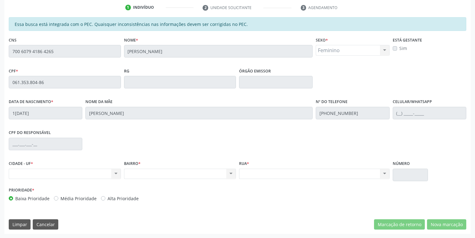
click at [0, 49] on div "Acompanhamento Acompanhe a situação das marcações correntes e finalizadas Relat…" at bounding box center [237, 77] width 475 height 322
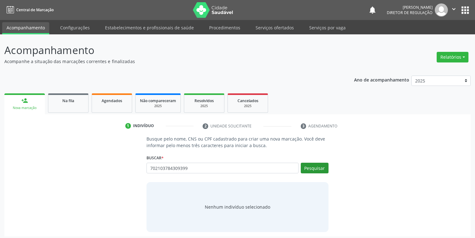
type input "702103784309399"
click at [313, 165] on button "Pesquisar" at bounding box center [315, 167] width 28 height 11
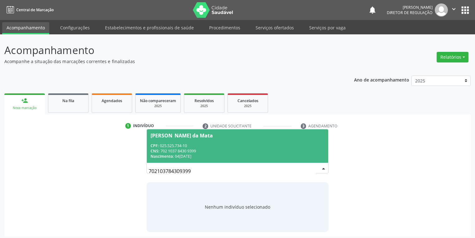
drag, startPoint x: 170, startPoint y: 145, endPoint x: 186, endPoint y: 145, distance: 16.2
click at [170, 145] on div "CPF: 025.525.734-10" at bounding box center [238, 145] width 174 height 5
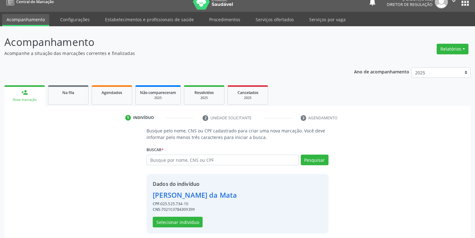
scroll to position [12, 0]
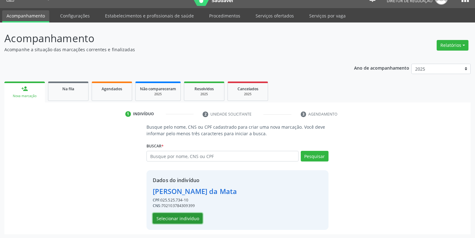
click at [173, 216] on button "Selecionar indivíduo" at bounding box center [178, 218] width 50 height 11
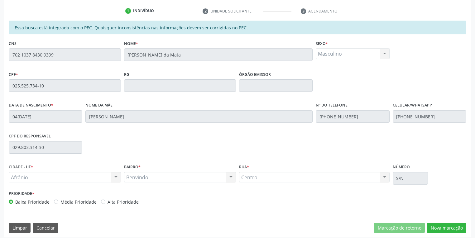
scroll to position [118, 0]
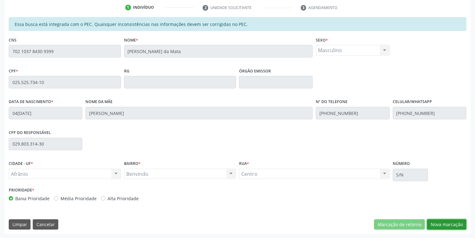
click at [444, 222] on button "Nova marcação" at bounding box center [446, 224] width 39 height 11
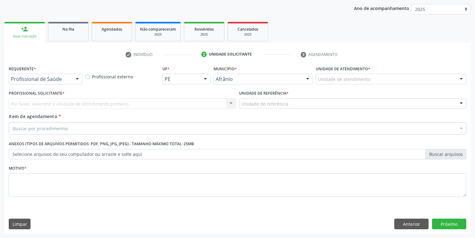
scroll to position [71, 0]
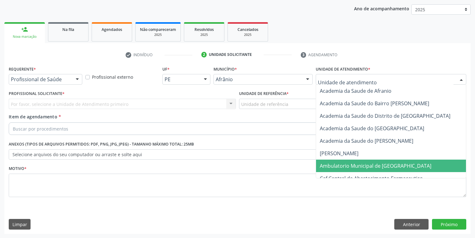
drag, startPoint x: 339, startPoint y: 164, endPoint x: 302, endPoint y: 139, distance: 44.7
click at [339, 164] on span "Ambulatorio Municipal de [GEOGRAPHIC_DATA]" at bounding box center [376, 165] width 112 height 7
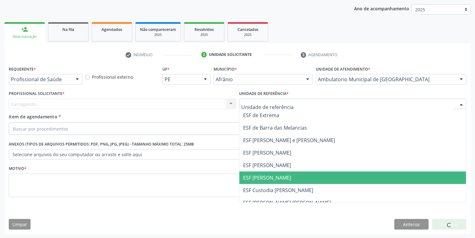
click at [266, 173] on span "ESF [PERSON_NAME]" at bounding box center [352, 177] width 227 height 12
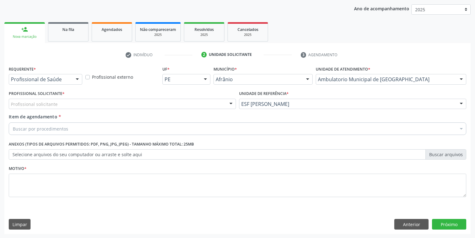
drag, startPoint x: 49, startPoint y: 102, endPoint x: 48, endPoint y: 108, distance: 6.4
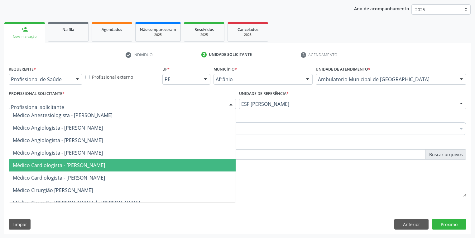
click at [62, 167] on span "Médico Cardiologista - [PERSON_NAME]" at bounding box center [59, 164] width 92 height 7
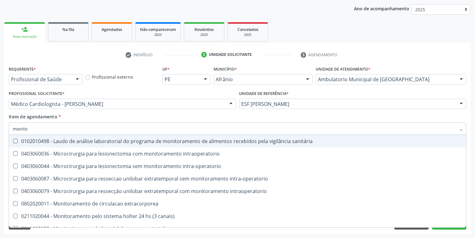
type input "monitor"
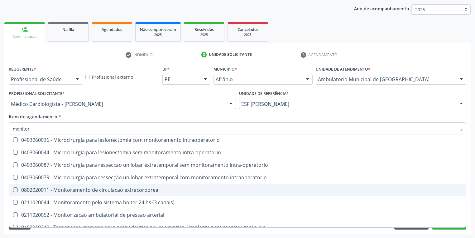
scroll to position [20, 0]
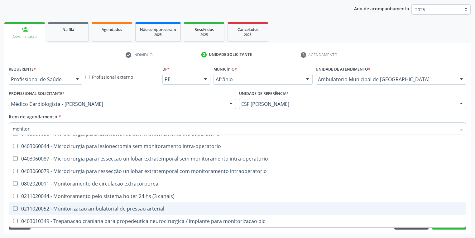
click at [85, 207] on div "0211020052 - Monitorizacao ambulatorial de pressao arterial" at bounding box center [238, 208] width 450 height 5
checkbox arterial "true"
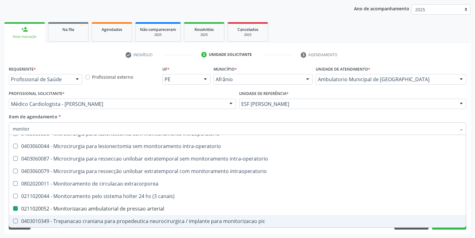
click at [42, 230] on div "Requerente * Profissional de Saúde Profissional de Saúde Paciente Nenhum result…" at bounding box center [237, 148] width 466 height 169
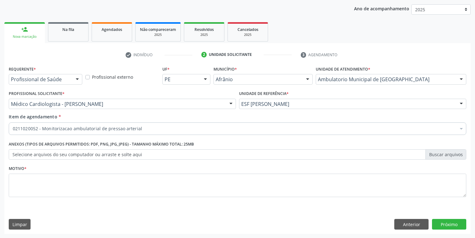
scroll to position [0, 0]
click at [29, 187] on textarea at bounding box center [238, 185] width 458 height 24
type textarea "*"
click at [450, 221] on button "Próximo" at bounding box center [449, 224] width 34 height 11
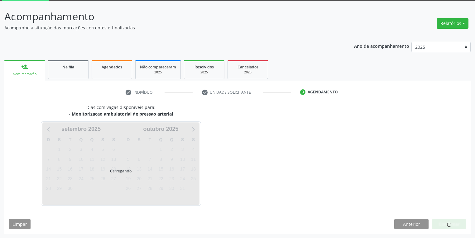
scroll to position [33, 0]
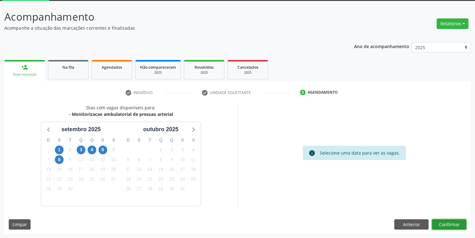
click at [450, 225] on button "Confirmar" at bounding box center [449, 224] width 34 height 11
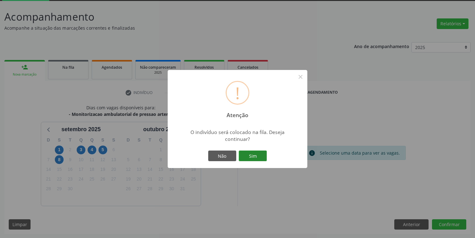
click at [254, 154] on button "Sim" at bounding box center [253, 155] width 28 height 11
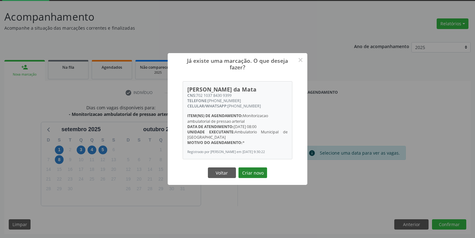
click at [258, 173] on button "Criar novo" at bounding box center [252, 172] width 29 height 11
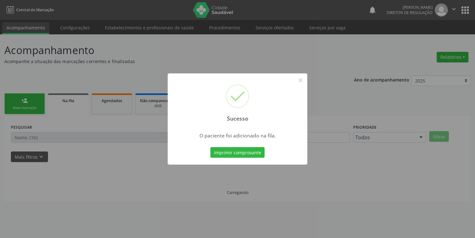
scroll to position [0, 0]
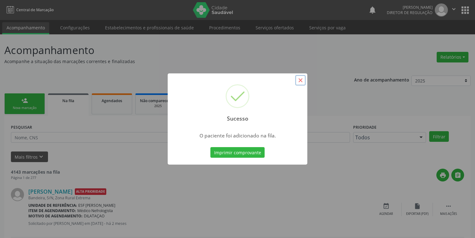
click at [301, 81] on button "×" at bounding box center [300, 80] width 11 height 11
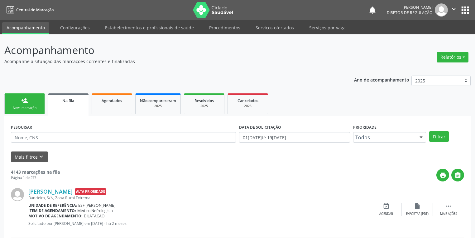
click at [27, 104] on link "person_add Nova marcação" at bounding box center [24, 103] width 41 height 21
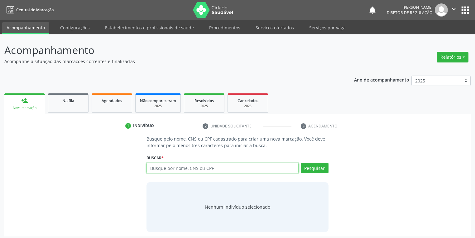
click at [165, 172] on input "text" at bounding box center [223, 167] width 152 height 11
type input "702103784309399"
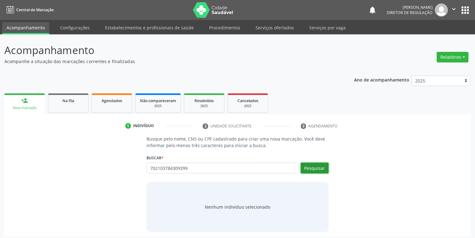
click at [310, 169] on button "Pesquisar" at bounding box center [315, 167] width 28 height 11
type input "702103784309399"
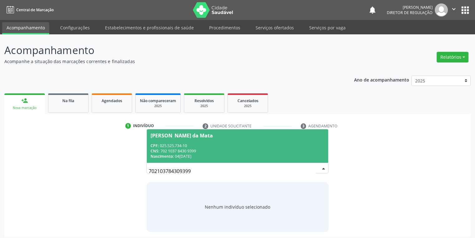
click at [219, 155] on div "Nascimento: 04/12/1978" at bounding box center [238, 155] width 174 height 5
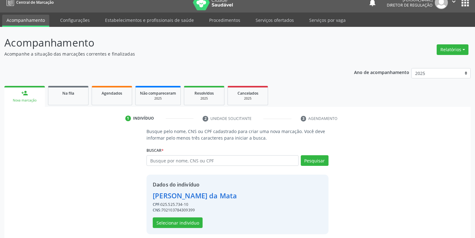
scroll to position [12, 0]
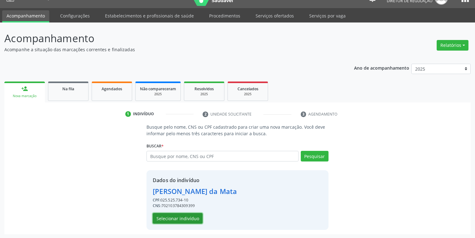
click at [181, 217] on button "Selecionar indivíduo" at bounding box center [178, 218] width 50 height 11
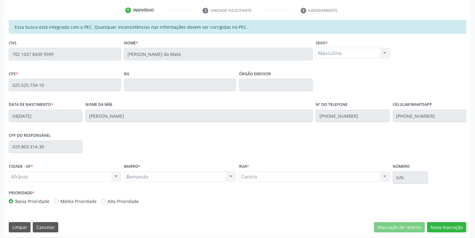
scroll to position [118, 0]
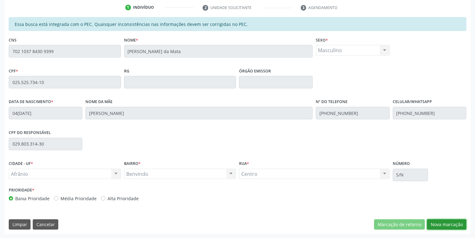
click at [438, 220] on button "Nova marcação" at bounding box center [446, 224] width 39 height 11
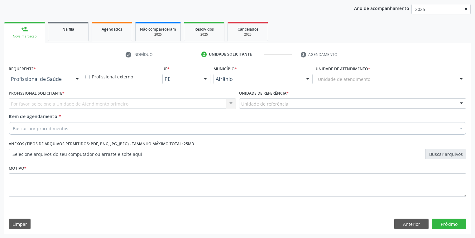
scroll to position [71, 0]
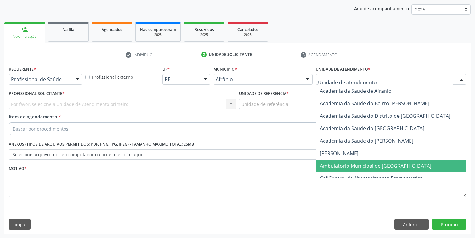
click at [332, 167] on span "Ambulatorio Municipal de [GEOGRAPHIC_DATA]" at bounding box center [376, 165] width 112 height 7
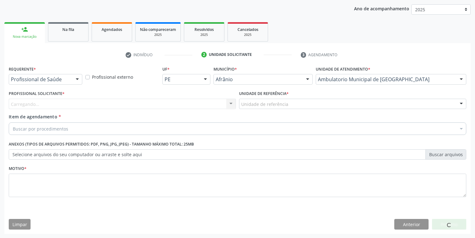
click at [243, 100] on div "Unidade de referência" at bounding box center [352, 104] width 227 height 11
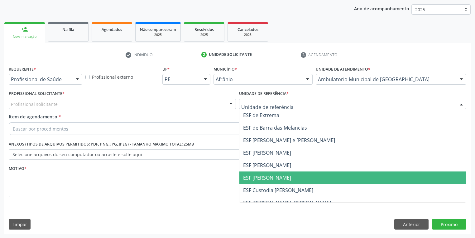
click at [267, 177] on span "ESF [PERSON_NAME]" at bounding box center [267, 177] width 48 height 7
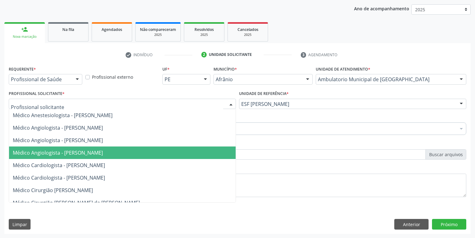
click at [64, 155] on span "Médico Angiologista - [PERSON_NAME]" at bounding box center [58, 152] width 90 height 7
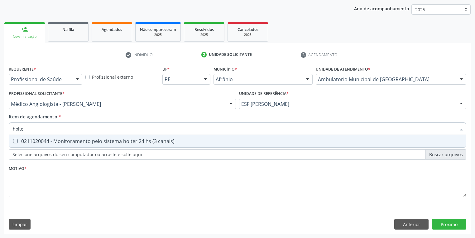
type input "holter"
click at [31, 140] on div "0211020044 - Monitoramento pelo sistema holter 24 hs (3 canais)" at bounding box center [238, 140] width 450 height 5
checkbox canais\) "true"
click at [27, 178] on div "Requerente * Profissional de Saúde Profissional de Saúde Paciente Nenhum result…" at bounding box center [238, 134] width 458 height 141
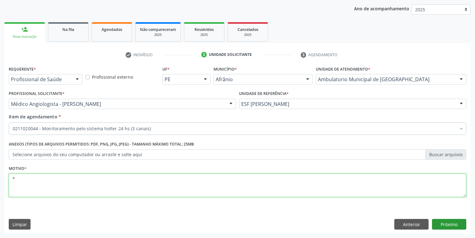
type textarea "*"
click at [448, 225] on button "Próximo" at bounding box center [449, 224] width 34 height 11
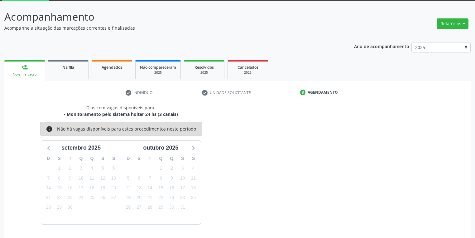
scroll to position [51, 0]
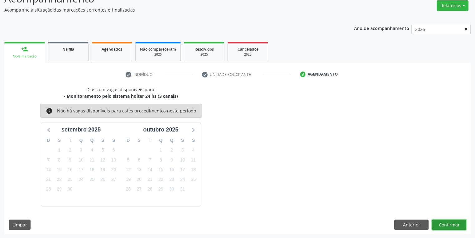
click at [454, 226] on button "Confirmar" at bounding box center [449, 224] width 34 height 11
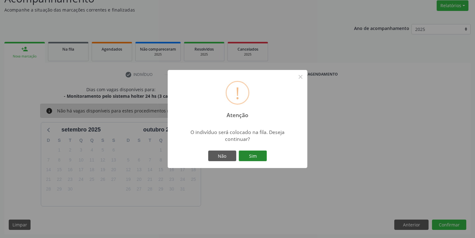
click at [252, 155] on button "Sim" at bounding box center [253, 155] width 28 height 11
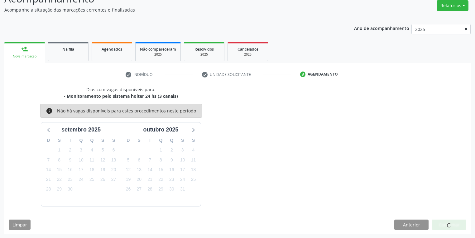
scroll to position [0, 0]
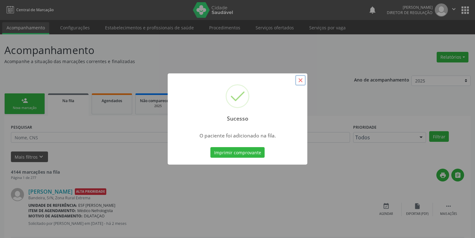
click at [301, 80] on button "×" at bounding box center [300, 80] width 11 height 11
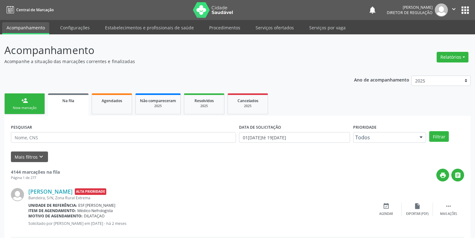
click at [33, 105] on link "person_add Nova marcação" at bounding box center [24, 103] width 41 height 21
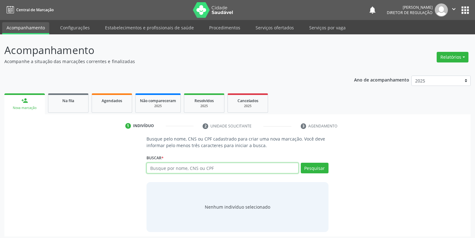
click at [157, 171] on input "text" at bounding box center [223, 167] width 152 height 11
type input "702103784309399"
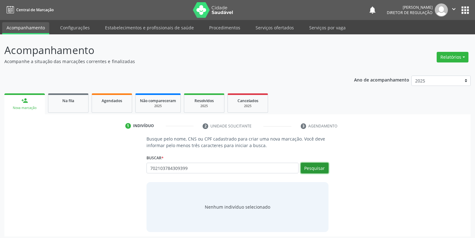
click at [320, 165] on button "Pesquisar" at bounding box center [315, 167] width 28 height 11
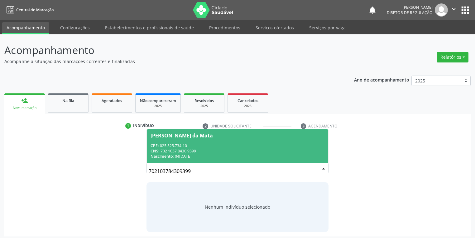
click at [186, 151] on div "CNS: 702 1037 8430 9399" at bounding box center [238, 150] width 174 height 5
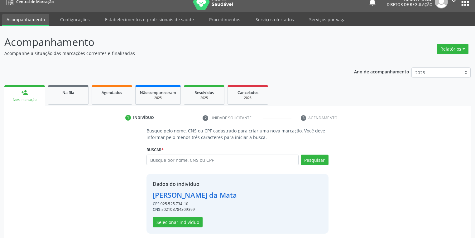
scroll to position [12, 0]
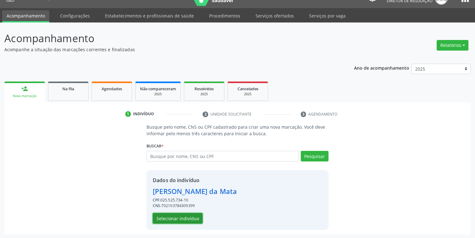
click at [169, 219] on button "Selecionar indivíduo" at bounding box center [178, 218] width 50 height 11
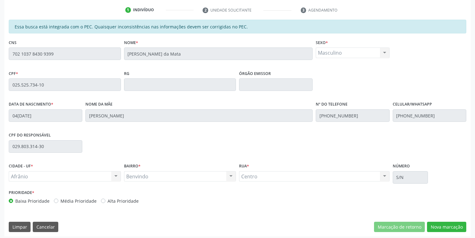
scroll to position [118, 0]
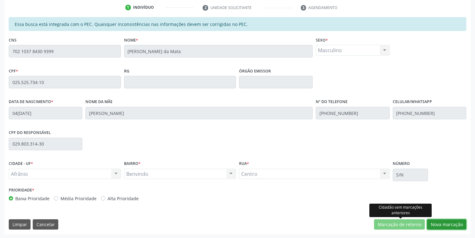
click at [435, 222] on button "Nova marcação" at bounding box center [446, 224] width 39 height 11
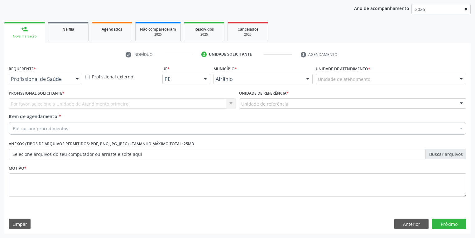
scroll to position [71, 0]
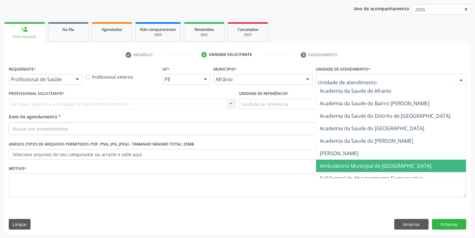
click at [332, 162] on span "Ambulatorio Municipal de [GEOGRAPHIC_DATA]" at bounding box center [376, 165] width 112 height 7
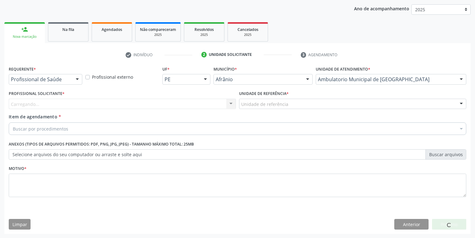
drag, startPoint x: 265, startPoint y: 105, endPoint x: 265, endPoint y: 113, distance: 8.1
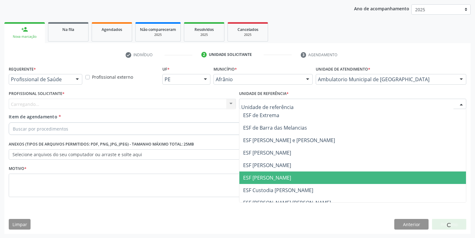
click at [268, 175] on span "ESF [PERSON_NAME]" at bounding box center [267, 177] width 48 height 7
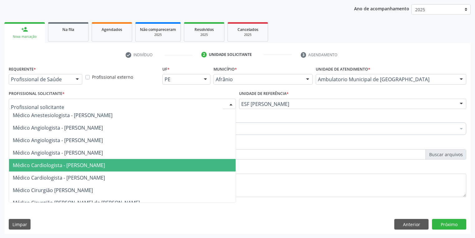
click at [55, 160] on span "Médico Cardiologista - [PERSON_NAME]" at bounding box center [122, 165] width 227 height 12
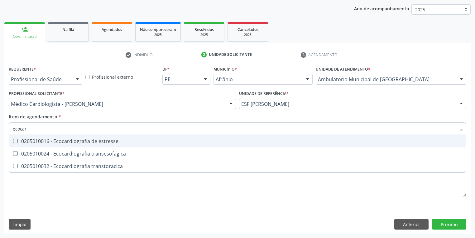
type input "ecocard"
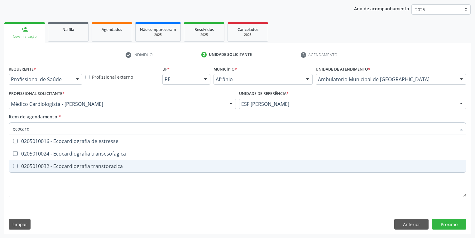
click at [39, 170] on span "0205010032 - Ecocardiografia transtoracica" at bounding box center [237, 166] width 457 height 12
checkbox transtoracica "true"
click at [31, 180] on div "Requerente * Profissional de Saúde Profissional de Saúde Paciente Nenhum result…" at bounding box center [238, 134] width 458 height 141
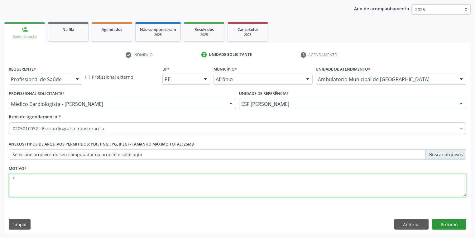
type textarea "*"
click at [443, 222] on button "Próximo" at bounding box center [449, 224] width 34 height 11
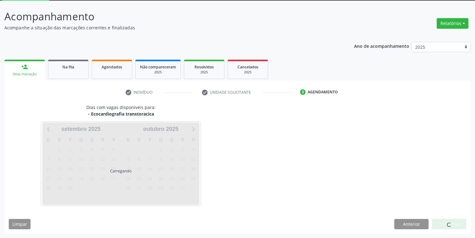
scroll to position [33, 0]
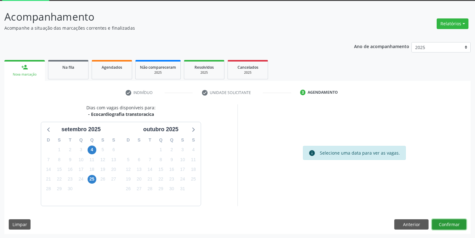
click at [444, 224] on button "Confirmar" at bounding box center [449, 224] width 34 height 11
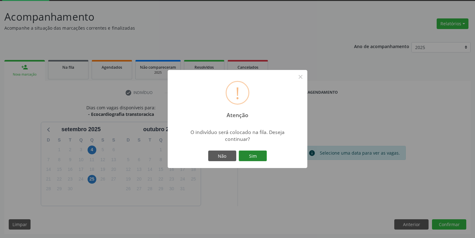
click at [251, 153] on button "Sim" at bounding box center [253, 155] width 28 height 11
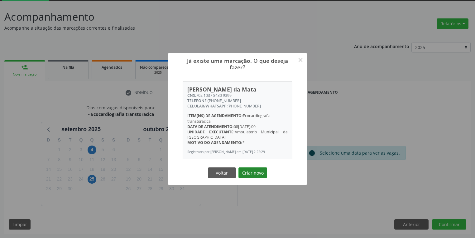
click at [253, 174] on button "Criar novo" at bounding box center [252, 172] width 29 height 11
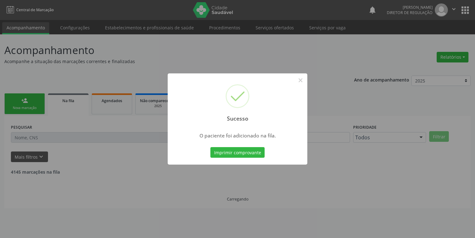
scroll to position [0, 0]
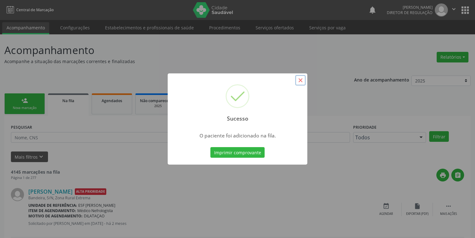
click at [300, 80] on button "×" at bounding box center [300, 80] width 11 height 11
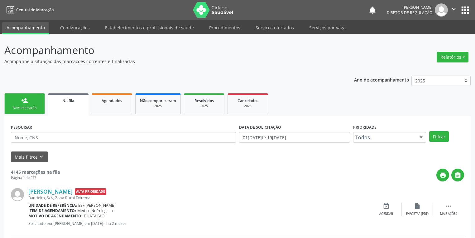
click at [29, 107] on div "Nova marcação" at bounding box center [24, 107] width 31 height 5
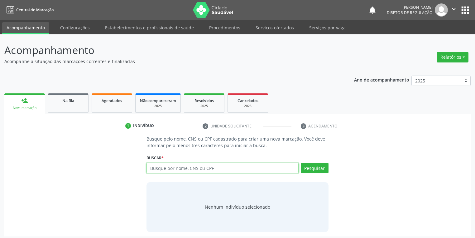
click at [160, 167] on input "text" at bounding box center [223, 167] width 152 height 11
type input "705006898243255"
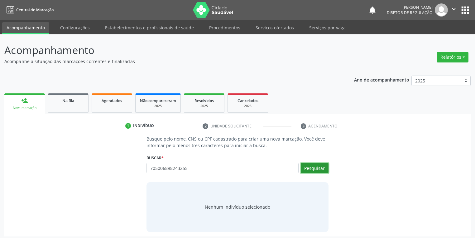
click at [308, 170] on button "Pesquisar" at bounding box center [315, 167] width 28 height 11
type input "705006898243255"
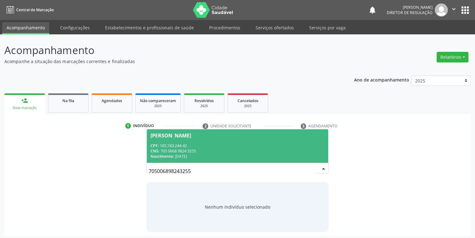
click at [189, 156] on div "Nascimento: 22/06/2023" at bounding box center [238, 155] width 174 height 5
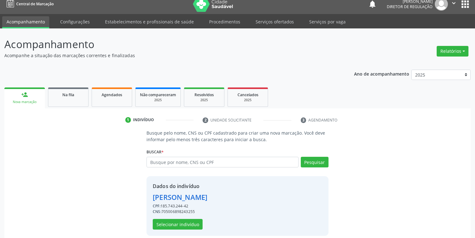
scroll to position [12, 0]
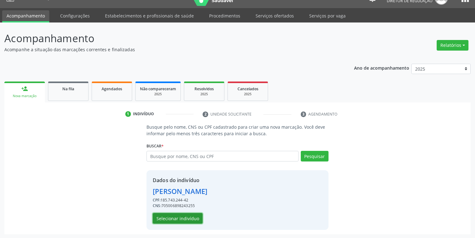
click at [191, 216] on button "Selecionar indivíduo" at bounding box center [178, 218] width 50 height 11
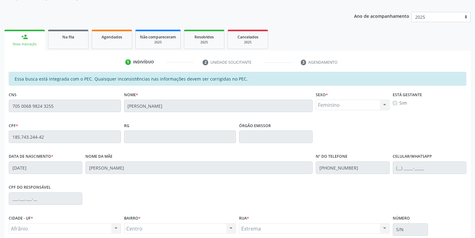
scroll to position [118, 0]
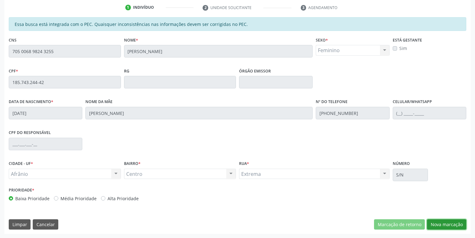
click at [439, 226] on button "Nova marcação" at bounding box center [446, 224] width 39 height 11
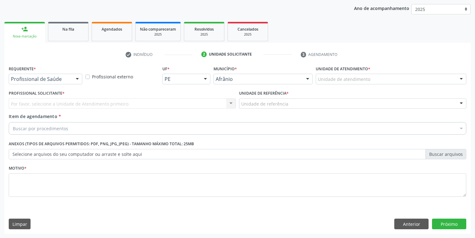
scroll to position [71, 0]
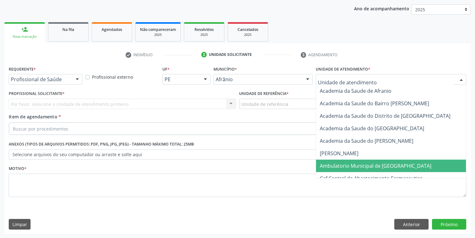
click at [348, 168] on span "Ambulatorio Municipal de [GEOGRAPHIC_DATA]" at bounding box center [376, 165] width 112 height 7
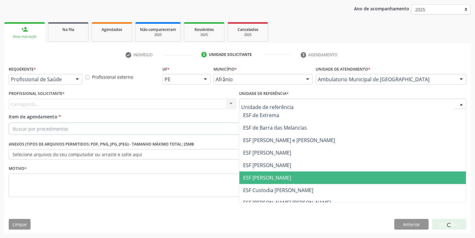
drag, startPoint x: 271, startPoint y: 178, endPoint x: 232, endPoint y: 153, distance: 46.5
click at [270, 177] on span "ESF [PERSON_NAME]" at bounding box center [267, 177] width 48 height 7
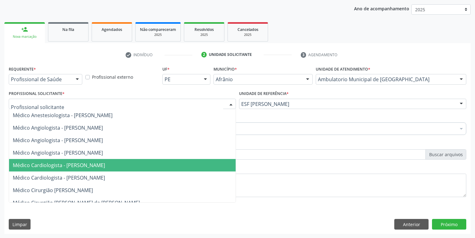
click at [63, 166] on span "Médico Cardiologista - [PERSON_NAME]" at bounding box center [59, 164] width 92 height 7
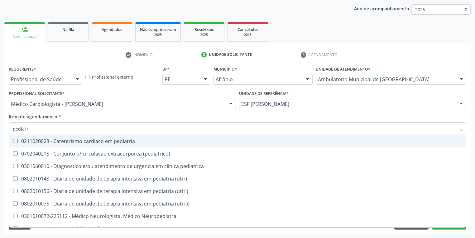
type input "pediatra"
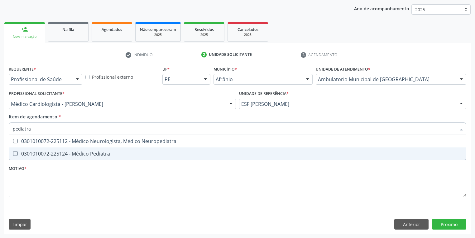
click at [42, 155] on div "0301010072-225124 - Médico Pediatra" at bounding box center [238, 153] width 450 height 5
checkbox Pediatra "true"
click at [27, 181] on div "Requerente * Profissional de Saúde Profissional de Saúde Paciente Nenhum result…" at bounding box center [238, 134] width 458 height 141
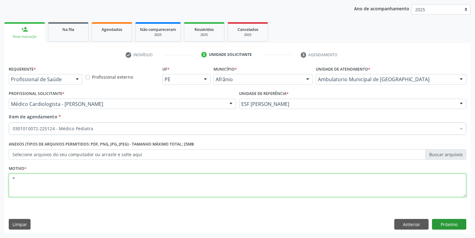
type textarea "*"
click at [447, 224] on button "Próximo" at bounding box center [449, 224] width 34 height 11
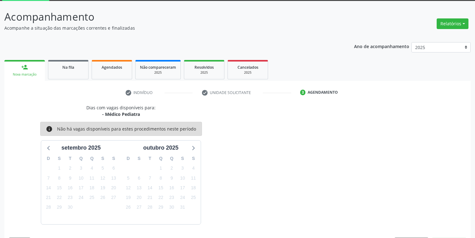
scroll to position [51, 0]
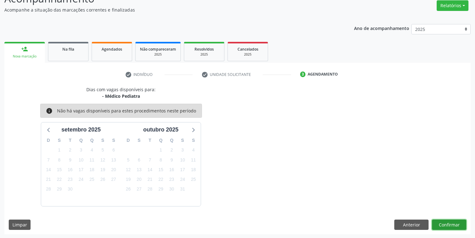
click at [446, 220] on button "Confirmar" at bounding box center [449, 224] width 34 height 11
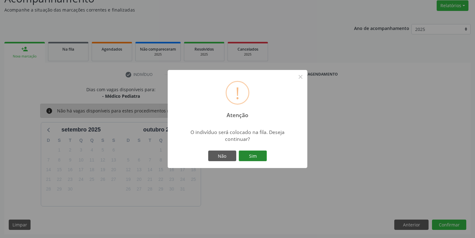
click at [256, 156] on button "Sim" at bounding box center [253, 155] width 28 height 11
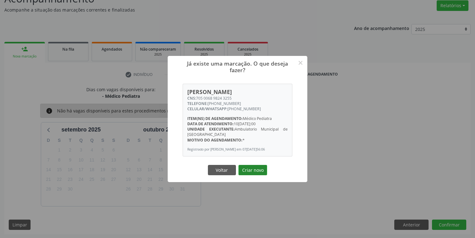
click at [250, 172] on button "Criar novo" at bounding box center [252, 170] width 29 height 11
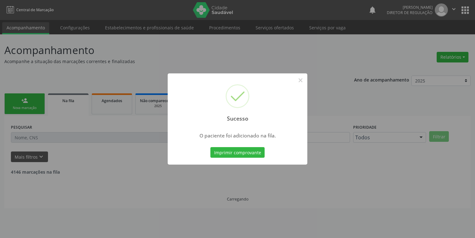
scroll to position [0, 0]
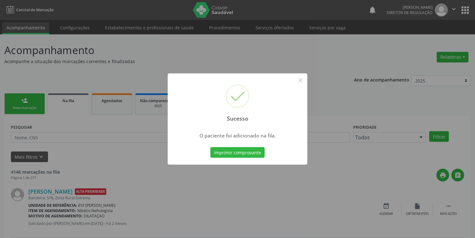
click at [299, 86] on div "Sucesso ×" at bounding box center [238, 100] width 140 height 54
click at [301, 82] on button "×" at bounding box center [300, 80] width 11 height 11
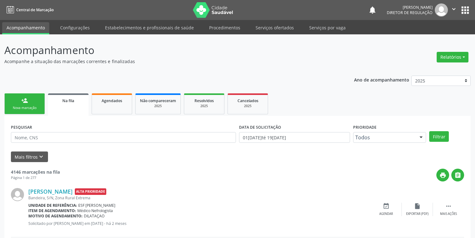
click at [29, 107] on div "Nova marcação" at bounding box center [24, 107] width 31 height 5
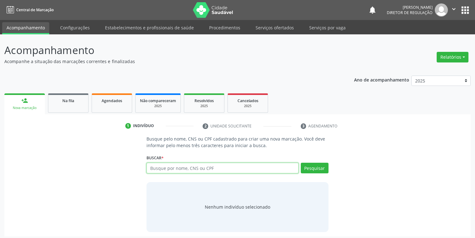
click at [161, 166] on input "text" at bounding box center [223, 167] width 152 height 11
type input "703602026064737"
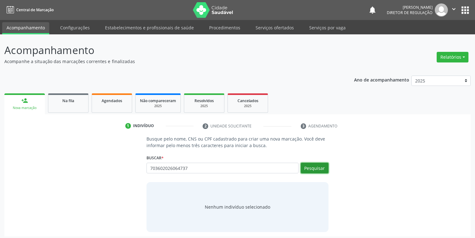
click at [313, 167] on button "Pesquisar" at bounding box center [315, 167] width 28 height 11
click at [226, 207] on div "Nenhum indivíduo selecionado" at bounding box center [237, 206] width 65 height 7
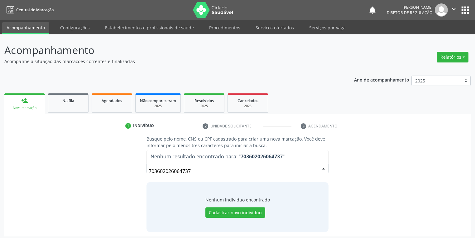
click at [195, 168] on input "703602026064737" at bounding box center [232, 171] width 167 height 12
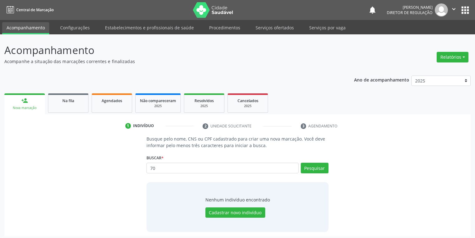
type input "7"
type input "703602026064737"
click at [307, 167] on button "Pesquisar" at bounding box center [315, 167] width 28 height 11
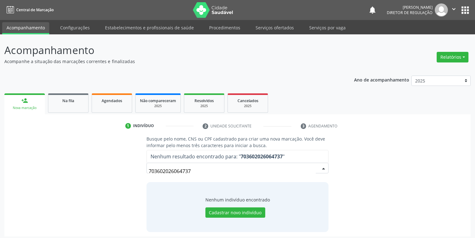
drag, startPoint x: 196, startPoint y: 171, endPoint x: 142, endPoint y: 175, distance: 54.0
click at [142, 175] on div "Busque pelo nome, CNS ou CPF cadastrado para criar uma nova marcação. Você deve…" at bounding box center [237, 183] width 191 height 96
click at [35, 105] on link "person_add Nova marcação" at bounding box center [24, 103] width 41 height 21
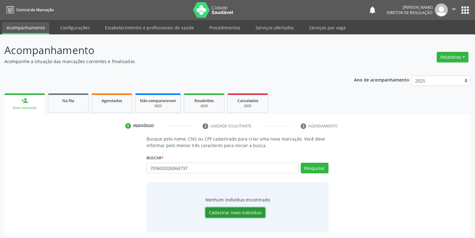
click at [222, 212] on button "Cadastrar novo indivíduo" at bounding box center [235, 212] width 60 height 11
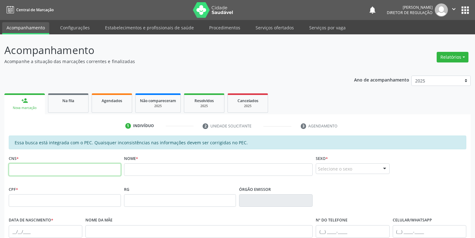
click at [73, 170] on input "text" at bounding box center [65, 169] width 112 height 12
drag, startPoint x: 79, startPoint y: 102, endPoint x: 33, endPoint y: 108, distance: 45.9
click at [79, 102] on div "Na fila" at bounding box center [68, 100] width 31 height 7
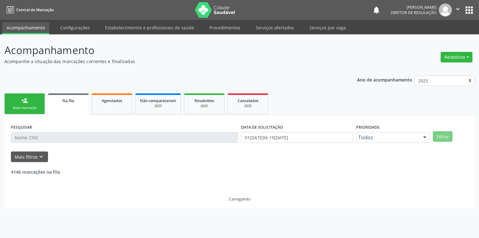
click at [31, 106] on div "Nova marcação" at bounding box center [24, 107] width 31 height 5
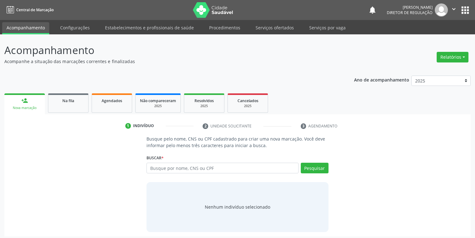
click at [24, 110] on link "person_add Nova marcação" at bounding box center [24, 103] width 41 height 21
click at [158, 168] on input "text" at bounding box center [223, 167] width 152 height 11
type input "lucelia gomes"
click at [306, 168] on button "Pesquisar" at bounding box center [315, 167] width 28 height 11
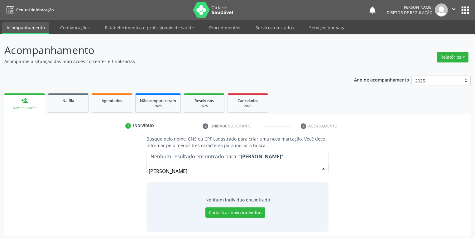
click at [185, 175] on input "lucelia gomes" at bounding box center [232, 171] width 167 height 12
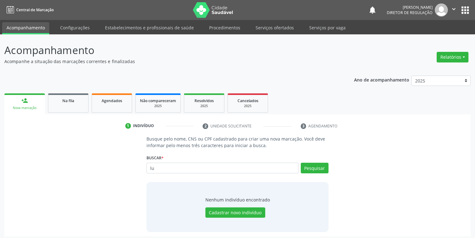
type input "l"
type input "jucelia gome"
click at [313, 170] on button "Pesquisar" at bounding box center [315, 167] width 28 height 11
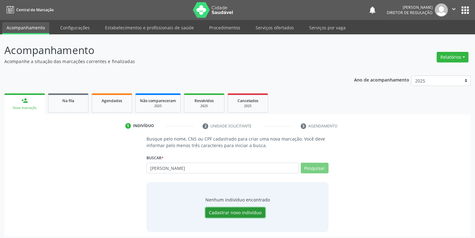
click at [217, 212] on button "Cadastrar novo indivíduo" at bounding box center [235, 212] width 60 height 11
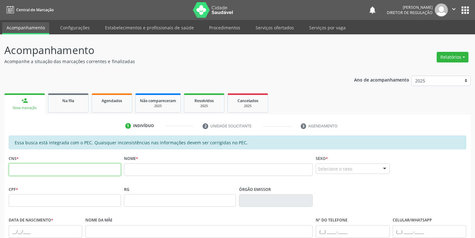
click at [67, 170] on input "text" at bounding box center [65, 169] width 112 height 12
type input "703 6020 2606 4737"
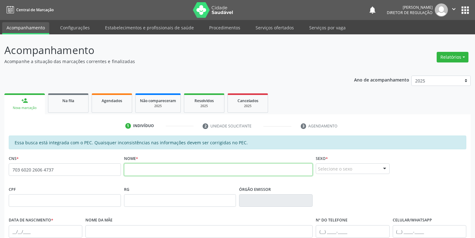
click at [153, 171] on input "text" at bounding box center [218, 169] width 189 height 12
type input "jucelia gomes da silva"
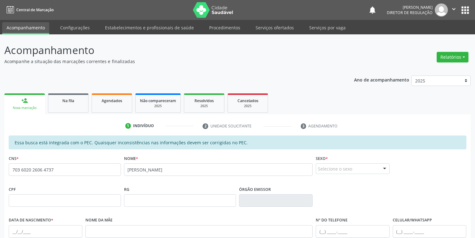
click at [314, 169] on div "Nome * jucelia gomes da silva" at bounding box center [219, 168] width 192 height 31
click at [327, 167] on div "Selecione o sexo" at bounding box center [353, 168] width 74 height 11
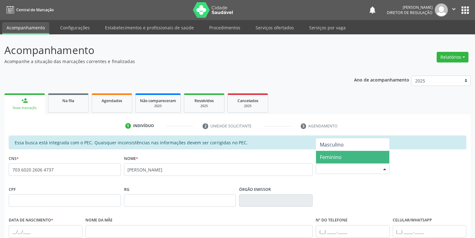
click at [328, 158] on span "Feminino" at bounding box center [331, 156] width 22 height 7
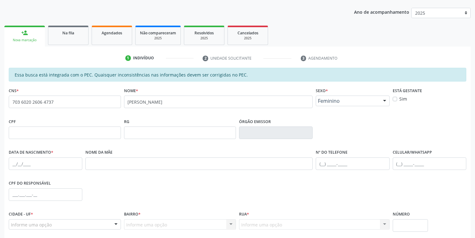
scroll to position [75, 0]
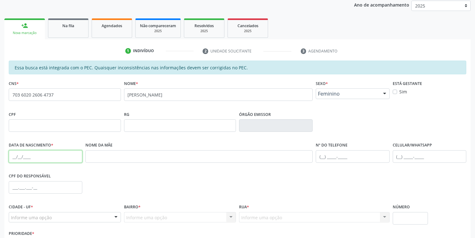
click at [12, 154] on input "text" at bounding box center [46, 156] width 74 height 12
type input "12/11/1975"
click at [323, 155] on input "text" at bounding box center [353, 156] width 74 height 12
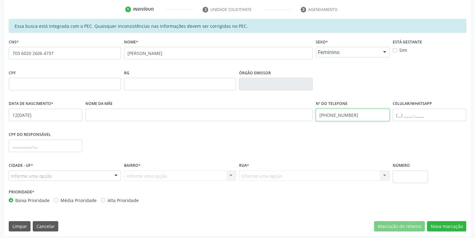
scroll to position [118, 0]
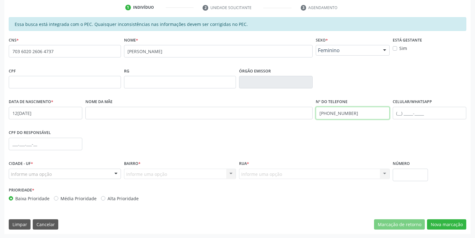
type input "(87) 8802-9173"
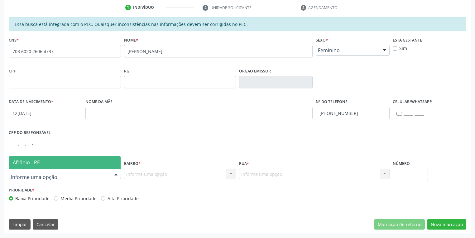
click at [40, 158] on span "Afrânio - PE" at bounding box center [65, 162] width 112 height 12
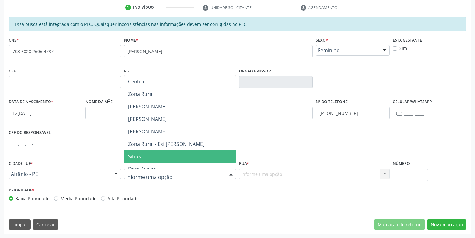
click at [137, 156] on span "Sitios" at bounding box center [134, 156] width 13 height 7
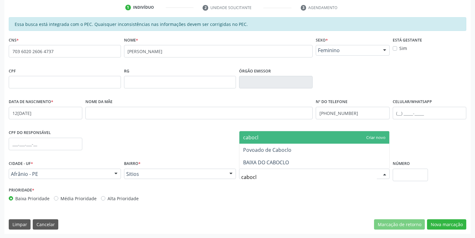
type input "caboclo"
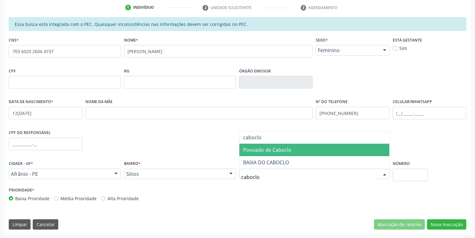
click at [267, 150] on span "Povoado de Caboclo" at bounding box center [267, 149] width 48 height 7
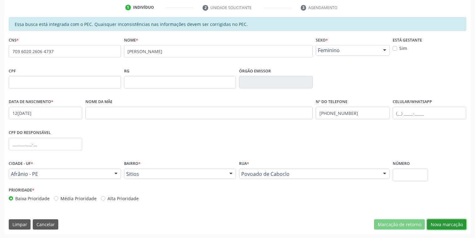
click at [445, 225] on button "Nova marcação" at bounding box center [446, 224] width 39 height 11
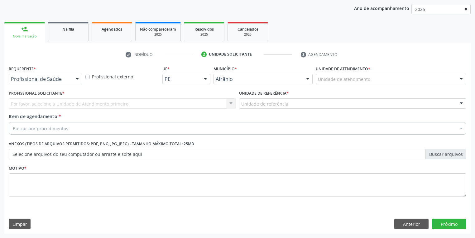
scroll to position [71, 0]
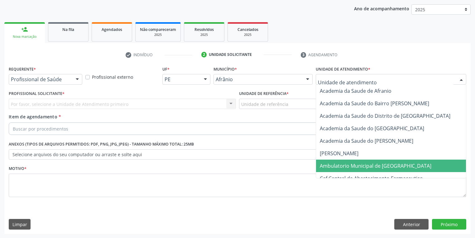
click at [326, 164] on span "Ambulatorio Municipal de [GEOGRAPHIC_DATA]" at bounding box center [376, 165] width 112 height 7
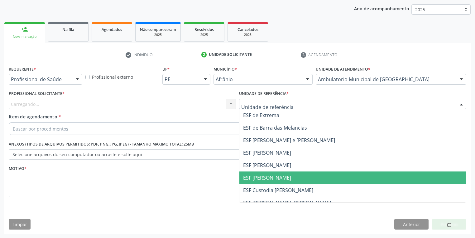
click at [261, 182] on span "ESF [PERSON_NAME]" at bounding box center [352, 177] width 227 height 12
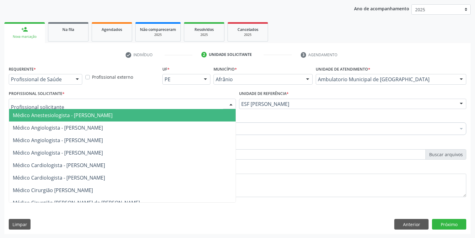
drag, startPoint x: 25, startPoint y: 104, endPoint x: 19, endPoint y: 117, distance: 14.4
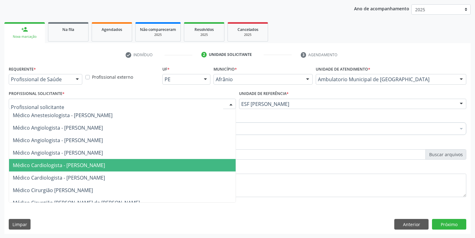
click at [31, 162] on span "Médico Cardiologista - Alysson Rodrigo Ferreira Cavalcanti" at bounding box center [59, 164] width 92 height 7
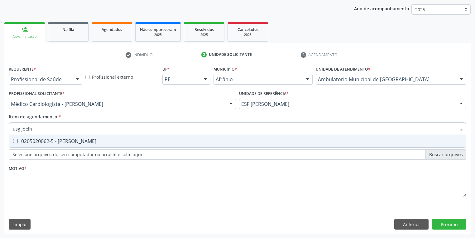
type input "usg joelho"
click at [26, 145] on span "0205020062-5 - Usg Joelho" at bounding box center [237, 141] width 457 height 12
checkbox Joelho "true"
click at [34, 184] on div "Requerente * Profissional de Saúde Profissional de Saúde Paciente Nenhum result…" at bounding box center [238, 134] width 458 height 141
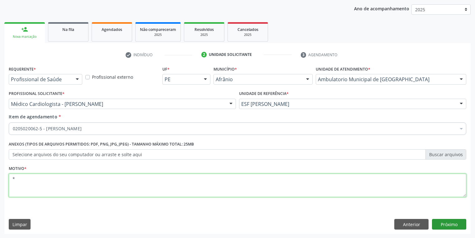
type textarea "*"
click at [447, 224] on button "Próximo" at bounding box center [449, 224] width 34 height 11
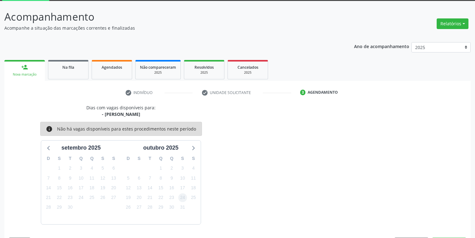
scroll to position [51, 0]
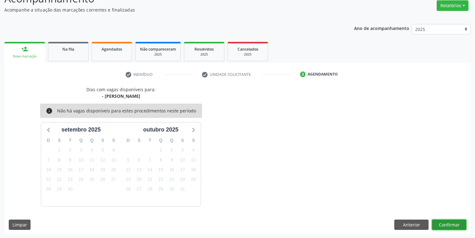
click at [446, 223] on button "Confirmar" at bounding box center [449, 224] width 34 height 11
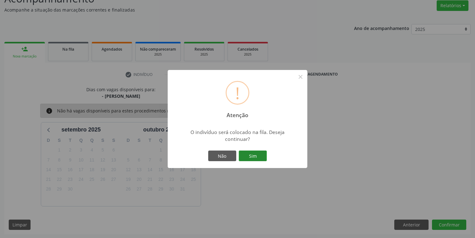
click at [259, 156] on button "Sim" at bounding box center [253, 155] width 28 height 11
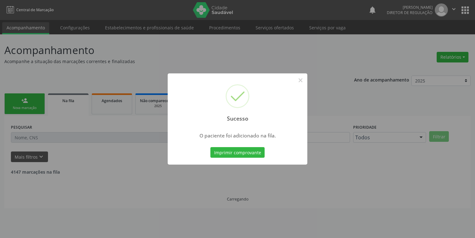
scroll to position [0, 0]
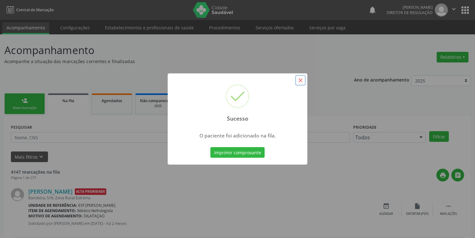
click at [301, 80] on button "×" at bounding box center [300, 80] width 11 height 11
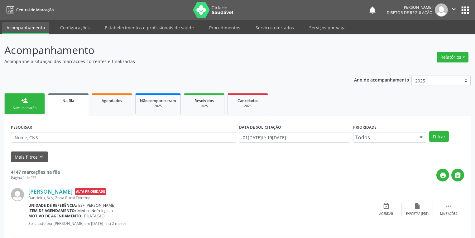
click at [34, 102] on link "person_add Nova marcação" at bounding box center [24, 103] width 41 height 21
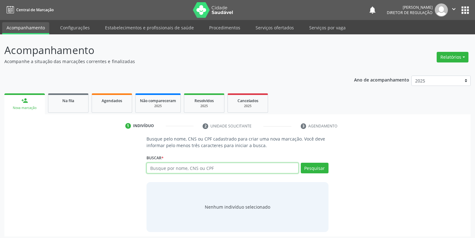
click at [162, 170] on input "text" at bounding box center [223, 167] width 152 height 11
type input "898003450905106"
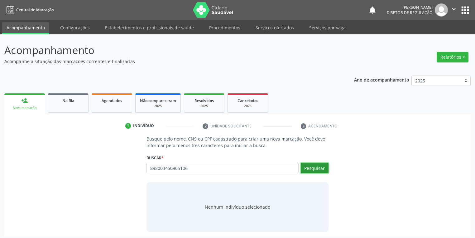
click at [306, 166] on button "Pesquisar" at bounding box center [315, 167] width 28 height 11
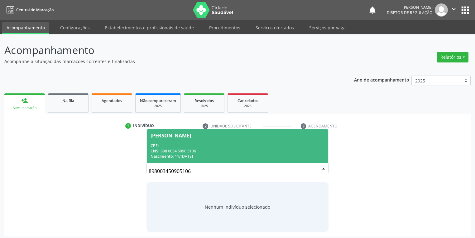
click at [182, 146] on div "CPF: --" at bounding box center [238, 145] width 174 height 5
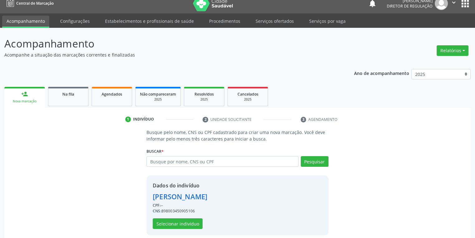
scroll to position [12, 0]
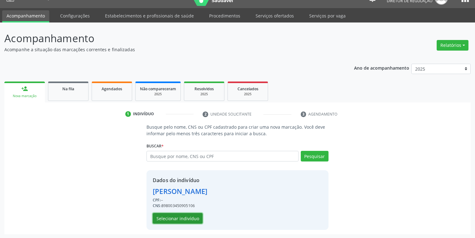
click at [188, 215] on button "Selecionar indivíduo" at bounding box center [178, 218] width 50 height 11
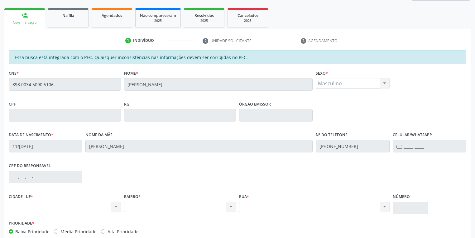
scroll to position [118, 0]
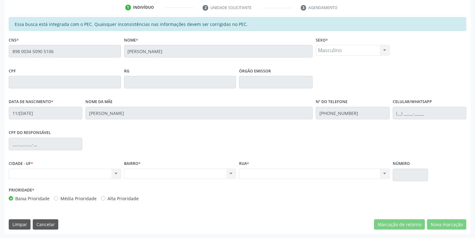
click at [0, 50] on div "Acompanhamento Acompanhe a situação das marcações correntes e finalizadas Relat…" at bounding box center [237, 77] width 475 height 322
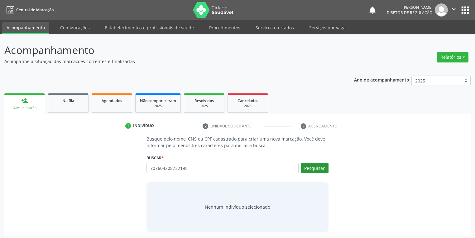
type input "707604208732195"
click at [315, 167] on button "Pesquisar" at bounding box center [315, 167] width 28 height 11
type input "707604208732195"
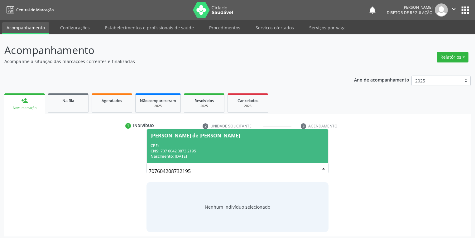
click at [204, 152] on div "CNS: 707 6042 0873 2195" at bounding box center [238, 150] width 174 height 5
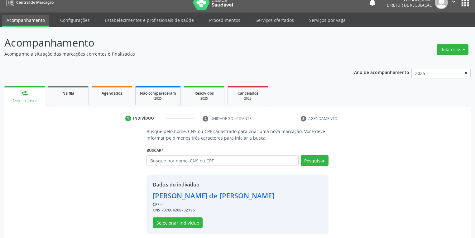
scroll to position [12, 0]
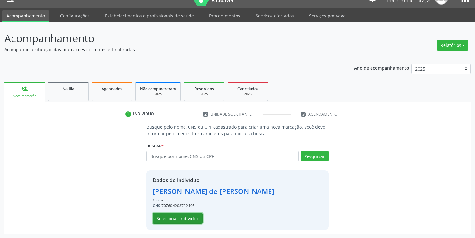
click at [175, 220] on button "Selecionar indivíduo" at bounding box center [178, 218] width 50 height 11
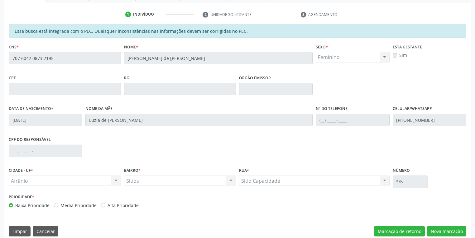
scroll to position [118, 0]
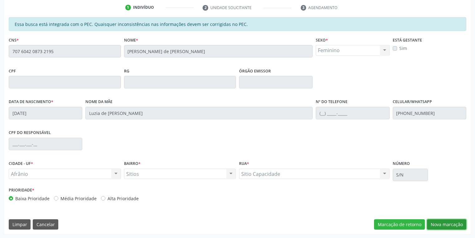
drag, startPoint x: 437, startPoint y: 221, endPoint x: 323, endPoint y: 192, distance: 117.3
click at [437, 221] on button "Nova marcação" at bounding box center [446, 224] width 39 height 11
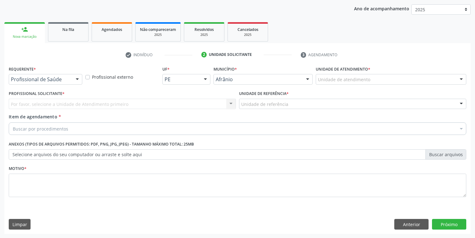
drag, startPoint x: 330, startPoint y: 79, endPoint x: 330, endPoint y: 111, distance: 32.4
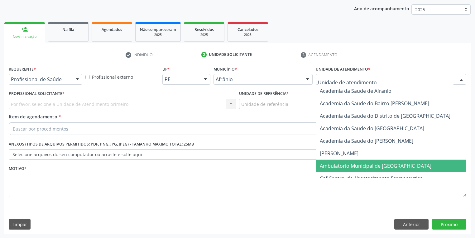
click at [333, 164] on span "Ambulatorio Municipal de [GEOGRAPHIC_DATA]" at bounding box center [376, 165] width 112 height 7
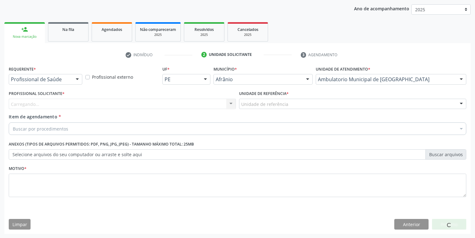
drag, startPoint x: 254, startPoint y: 104, endPoint x: 254, endPoint y: 112, distance: 8.4
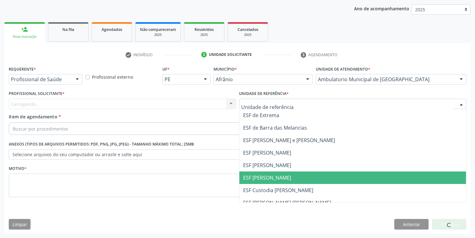
click at [258, 175] on span "ESF [PERSON_NAME]" at bounding box center [267, 177] width 48 height 7
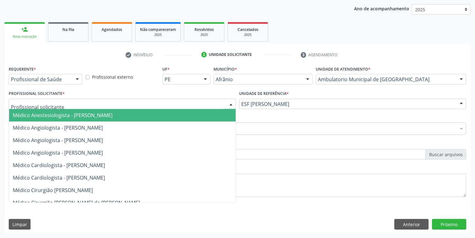
click at [21, 100] on div at bounding box center [122, 104] width 227 height 11
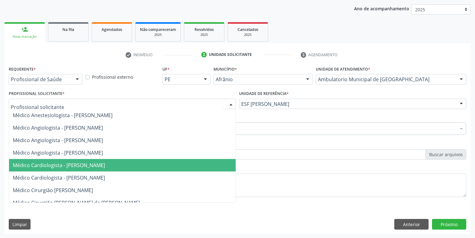
click at [55, 162] on span "Médico Cardiologista - Alysson Rodrigo Ferreira Cavalcanti" at bounding box center [59, 164] width 92 height 7
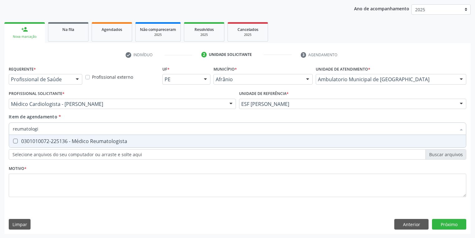
type input "reumatologis"
click at [34, 140] on div "0301010072-225136 - Médico Reumatologista" at bounding box center [238, 140] width 450 height 5
checkbox Reumatologista "true"
click at [30, 183] on div "Requerente * Profissional de Saúde Profissional de Saúde Paciente Nenhum result…" at bounding box center [238, 134] width 458 height 141
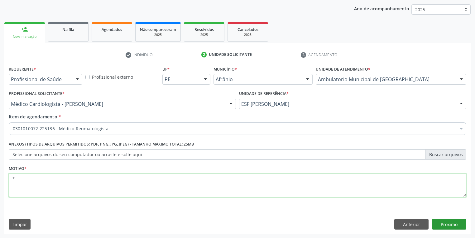
type textarea "*"
click at [434, 220] on button "Próximo" at bounding box center [449, 224] width 34 height 11
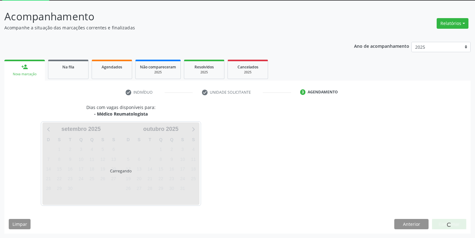
scroll to position [33, 0]
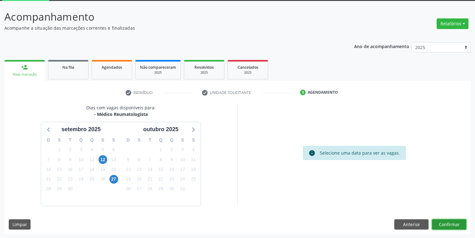
click at [441, 224] on button "Confirmar" at bounding box center [449, 224] width 34 height 11
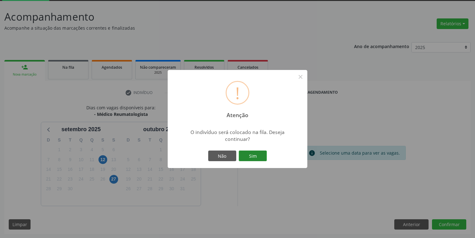
click at [264, 157] on button "Sim" at bounding box center [253, 155] width 28 height 11
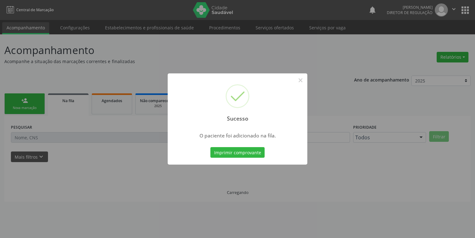
scroll to position [0, 0]
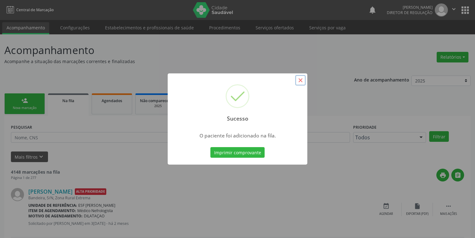
click at [301, 80] on button "×" at bounding box center [300, 80] width 11 height 11
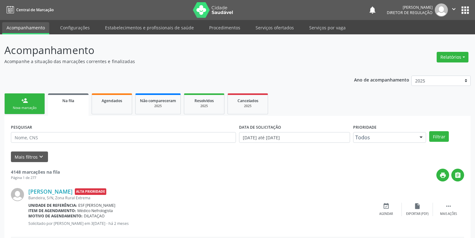
click at [31, 95] on link "person_add Nova marcação" at bounding box center [24, 103] width 41 height 21
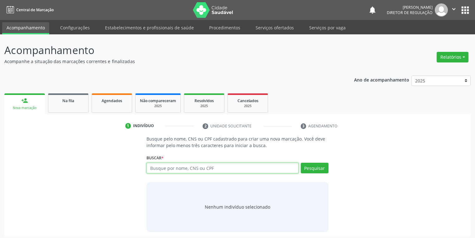
click at [159, 166] on input "text" at bounding box center [223, 167] width 152 height 11
type input "702401076750025"
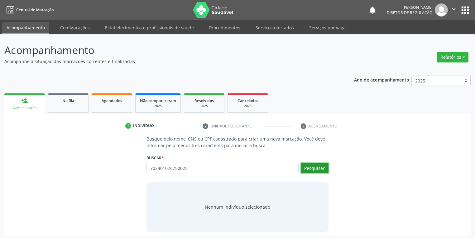
click at [316, 170] on button "Pesquisar" at bounding box center [315, 167] width 28 height 11
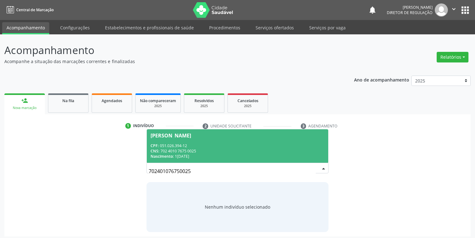
click at [206, 153] on div "Nascimento: 14/12/1981" at bounding box center [238, 155] width 174 height 5
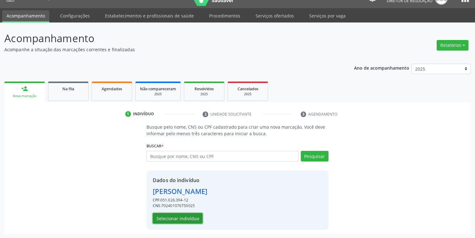
click at [178, 216] on button "Selecionar indivíduo" at bounding box center [178, 218] width 50 height 11
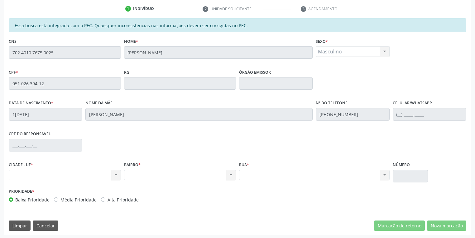
scroll to position [118, 0]
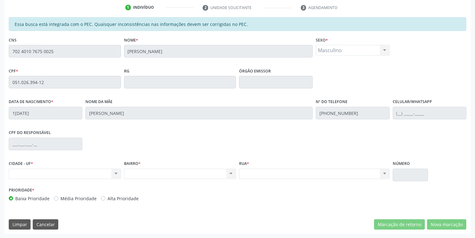
click at [0, 49] on div "Acompanhamento Acompanhe a situação das marcações correntes e finalizadas Relat…" at bounding box center [237, 77] width 475 height 322
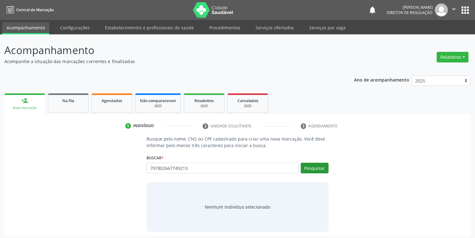
type input "707802667749213"
click at [320, 169] on button "Pesquisar" at bounding box center [315, 167] width 28 height 11
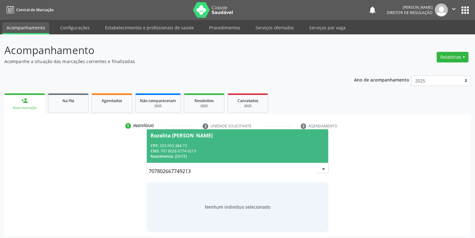
click at [180, 143] on div "CPF: 025.903.384-73" at bounding box center [238, 145] width 174 height 5
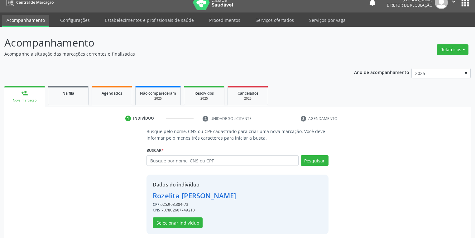
scroll to position [12, 0]
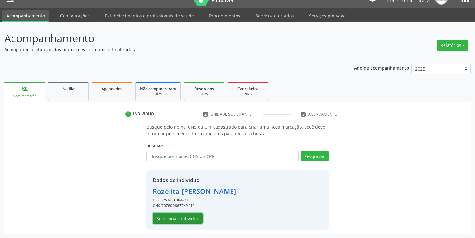
click at [181, 216] on button "Selecionar indivíduo" at bounding box center [178, 218] width 50 height 11
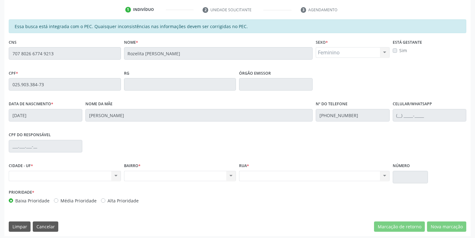
scroll to position [118, 0]
